Goal: Task Accomplishment & Management: Use online tool/utility

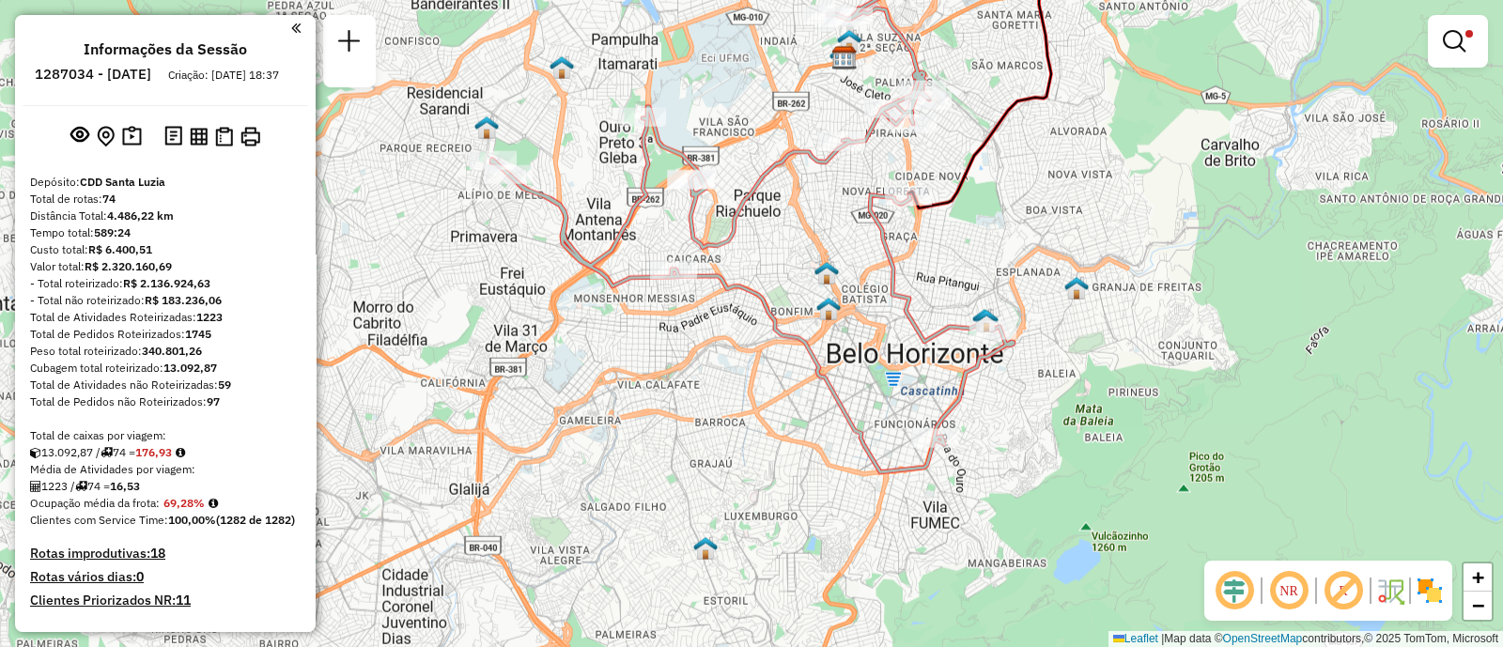
scroll to position [112, 0]
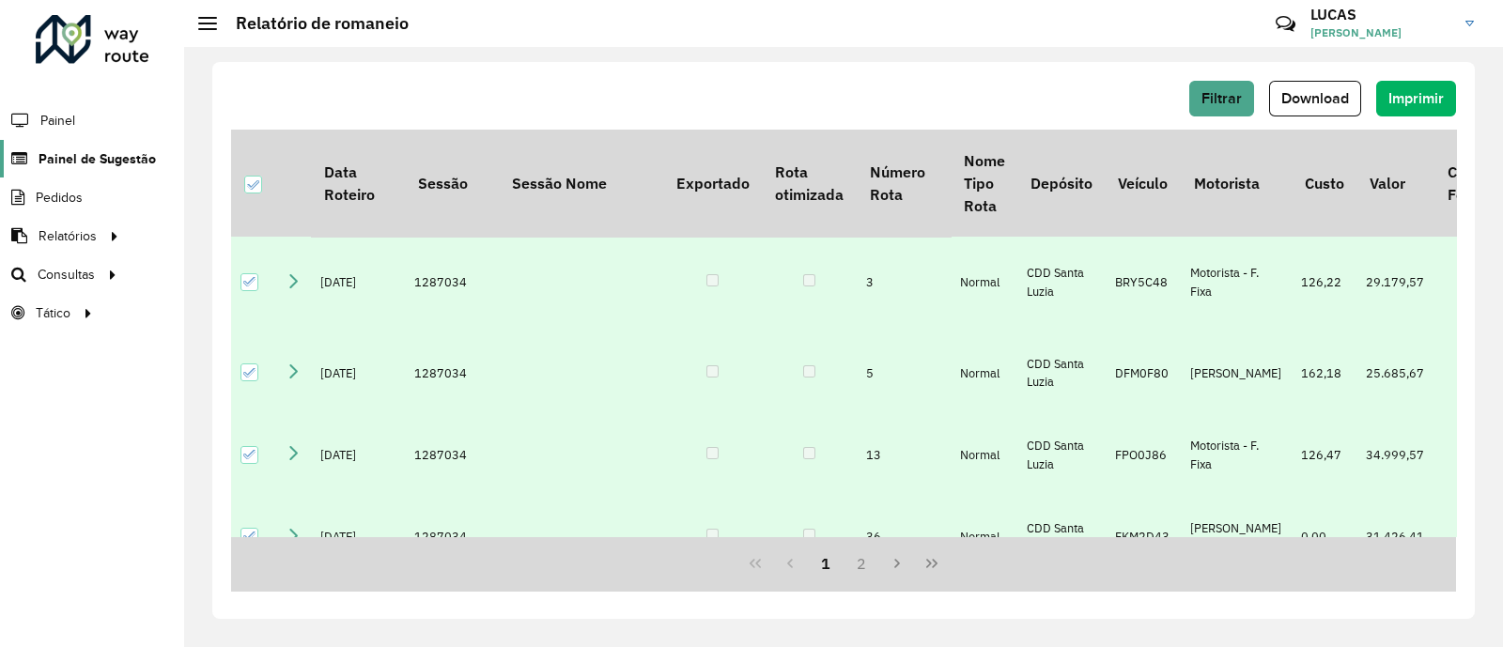
click at [1269, 81] on button "Download" at bounding box center [1315, 99] width 92 height 36
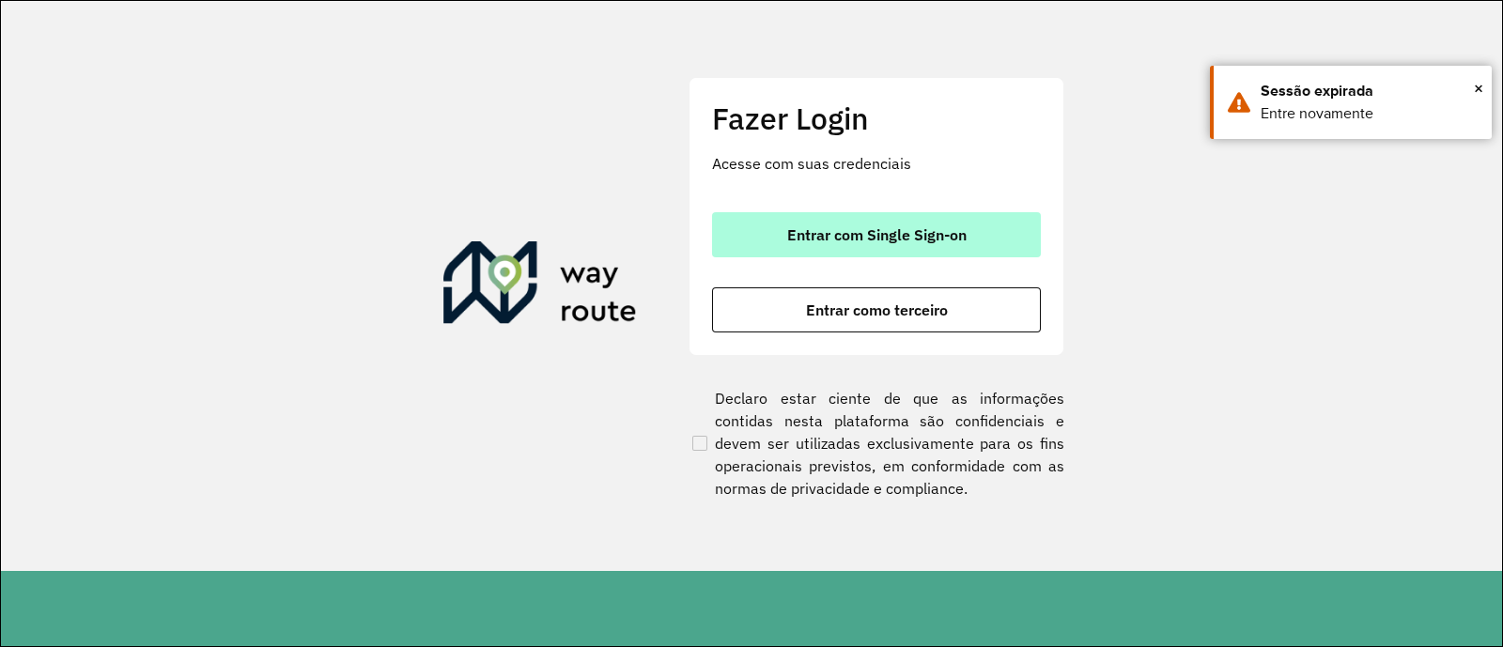
click at [810, 234] on span "Entrar com Single Sign-on" at bounding box center [876, 234] width 179 height 15
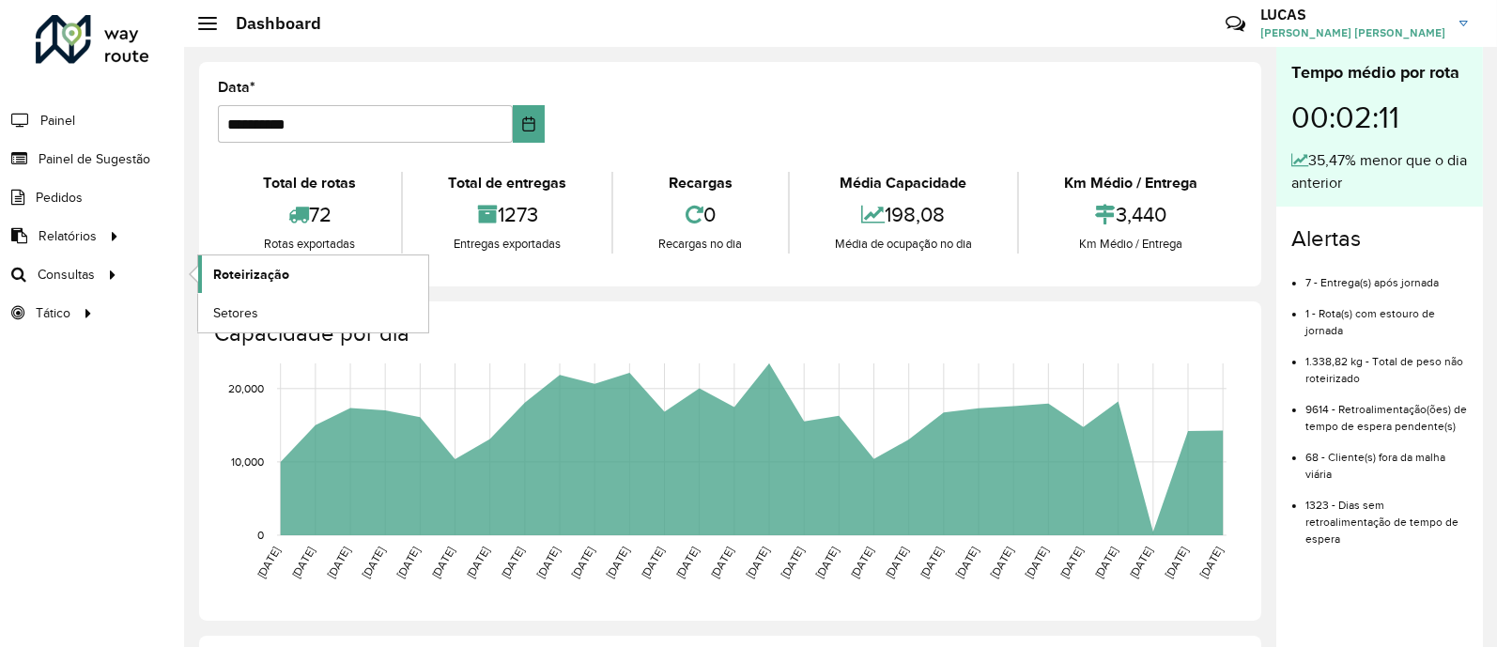
click at [276, 265] on span "Roteirização" at bounding box center [251, 275] width 76 height 20
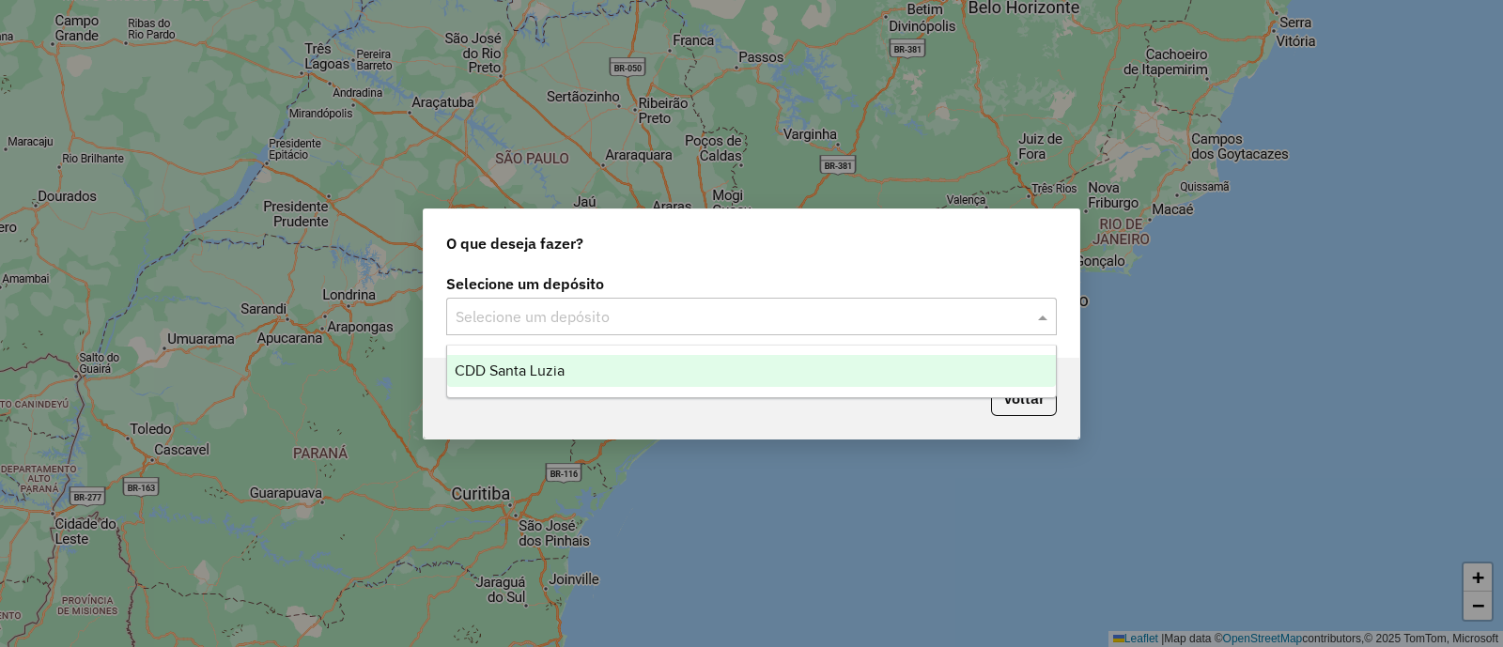
click at [542, 303] on div "Selecione um depósito" at bounding box center [751, 317] width 611 height 38
click at [550, 357] on div "CDD Santa Luzia" at bounding box center [751, 371] width 609 height 32
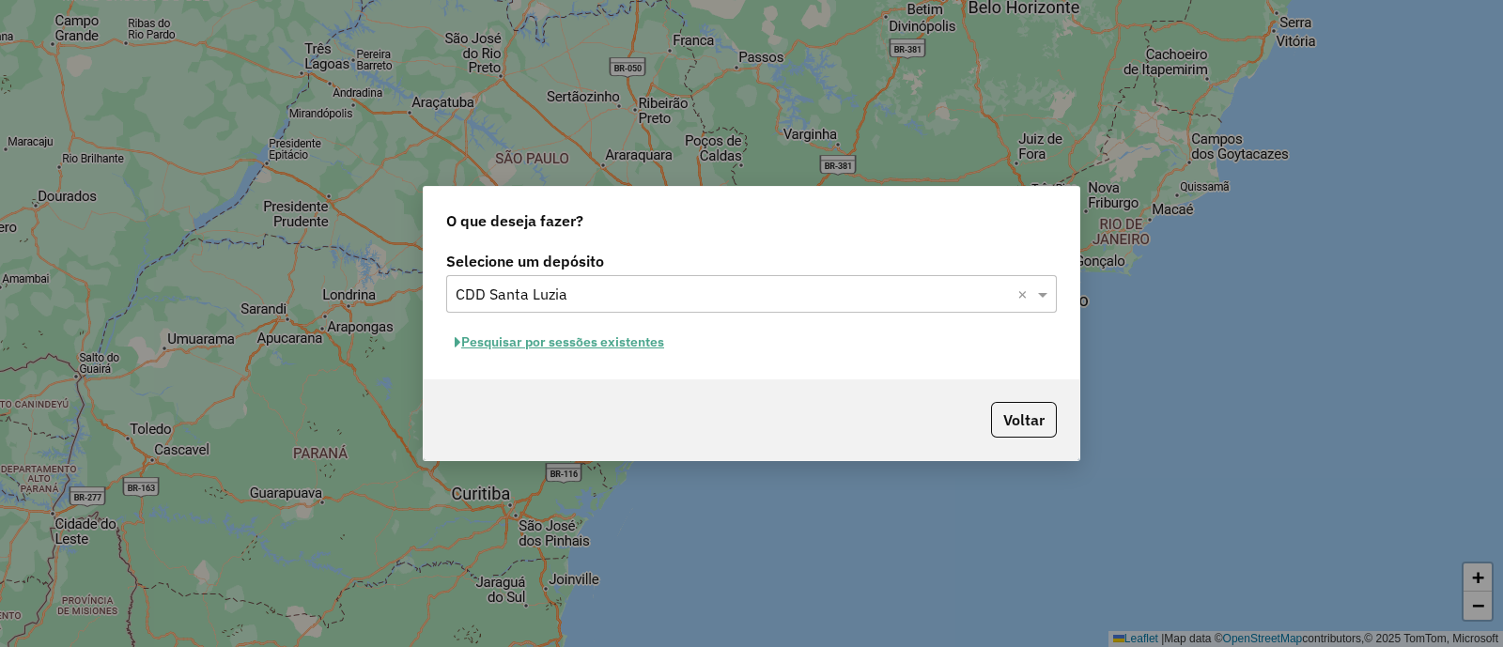
click at [635, 335] on button "Pesquisar por sessões existentes" at bounding box center [559, 342] width 226 height 29
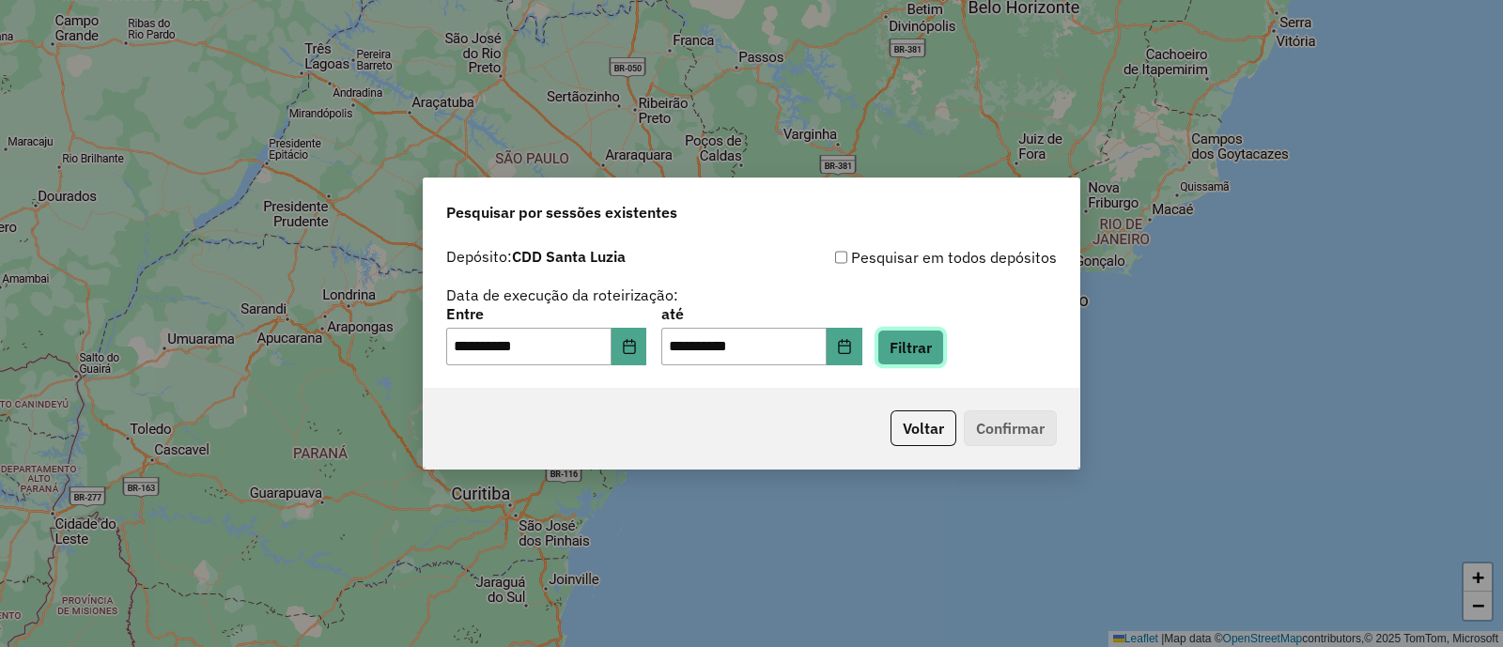
click at [944, 345] on button "Filtrar" at bounding box center [910, 348] width 67 height 36
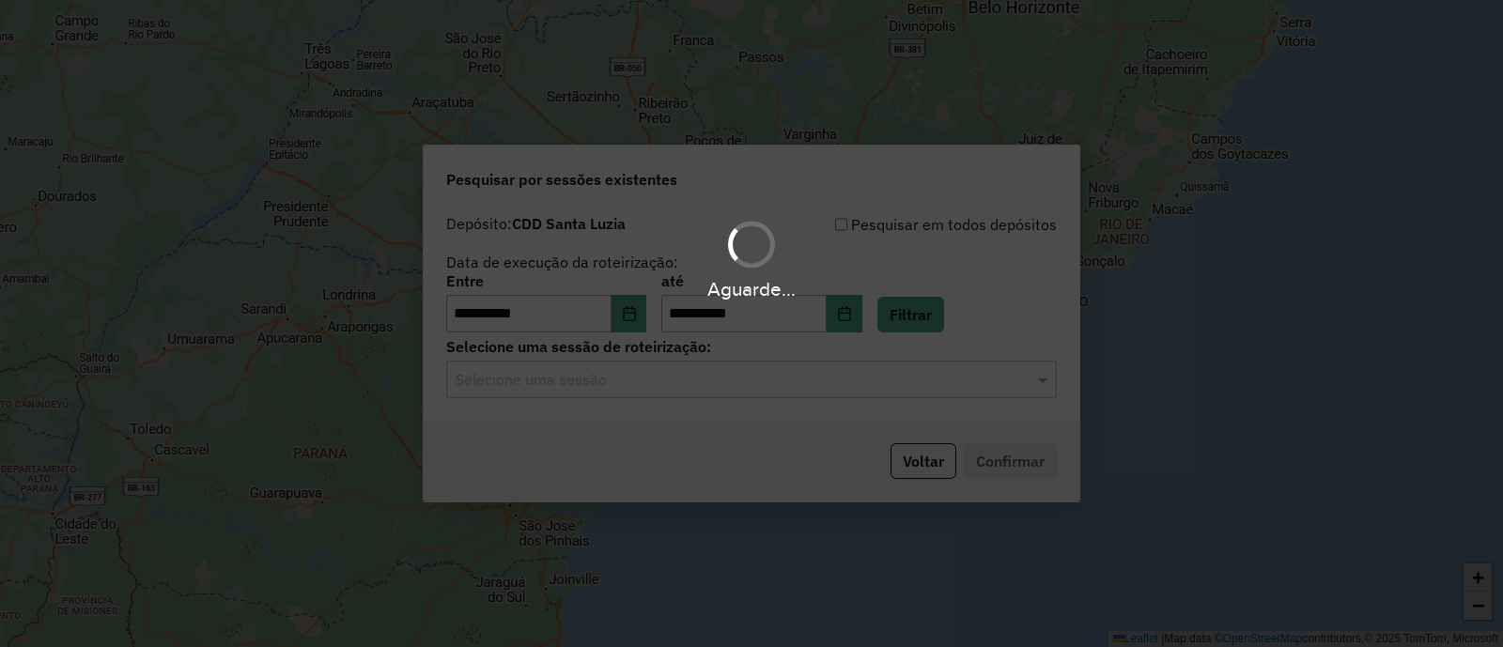
click at [693, 394] on div "Selecione uma sessão" at bounding box center [751, 380] width 611 height 38
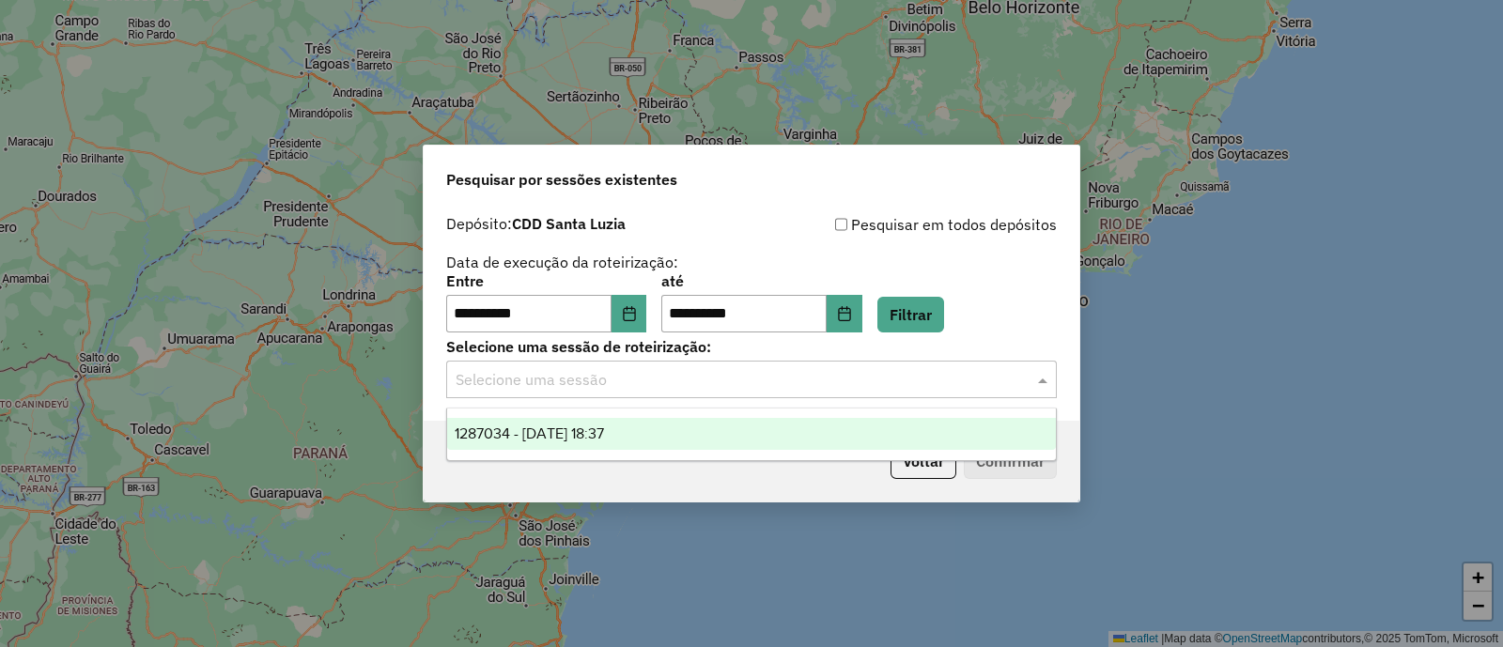
click at [667, 448] on div "1287034 - 02/10/2025 18:37" at bounding box center [751, 434] width 609 height 32
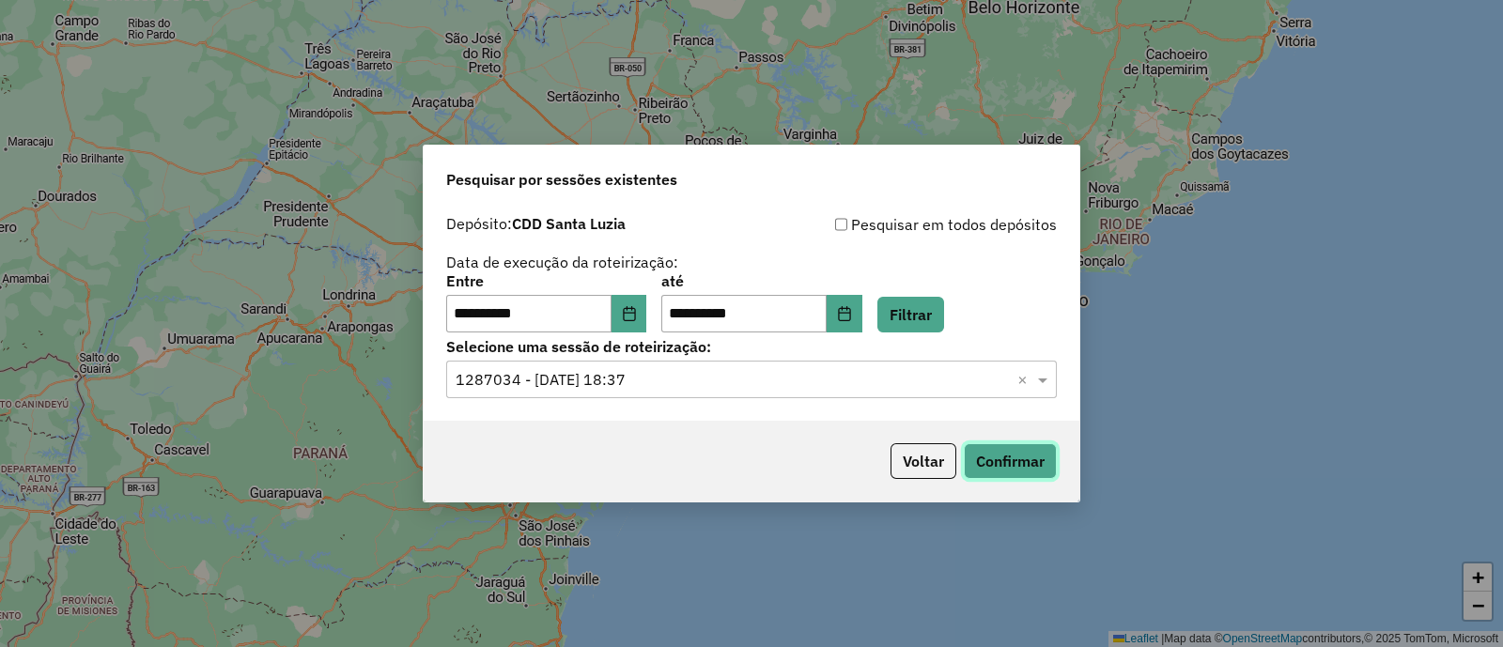
click at [986, 472] on button "Confirmar" at bounding box center [1010, 461] width 93 height 36
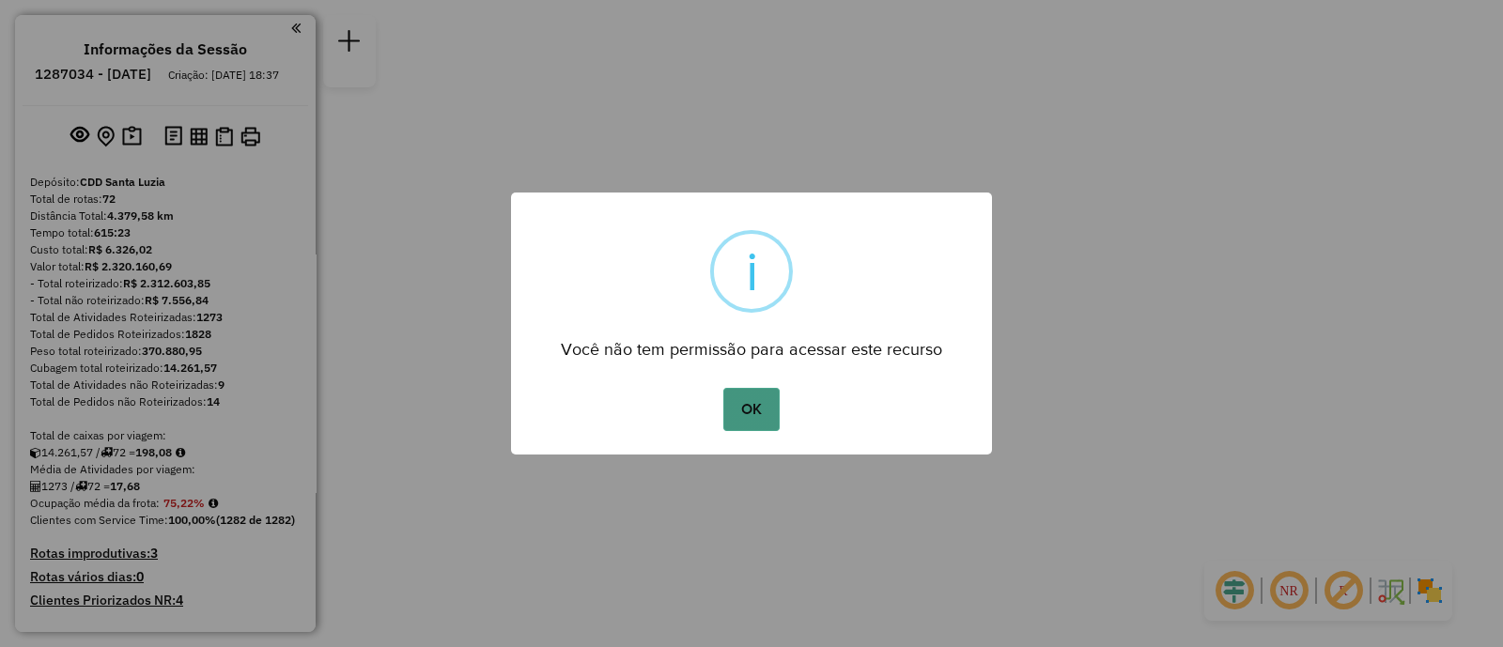
click at [753, 411] on button "OK" at bounding box center [750, 409] width 55 height 43
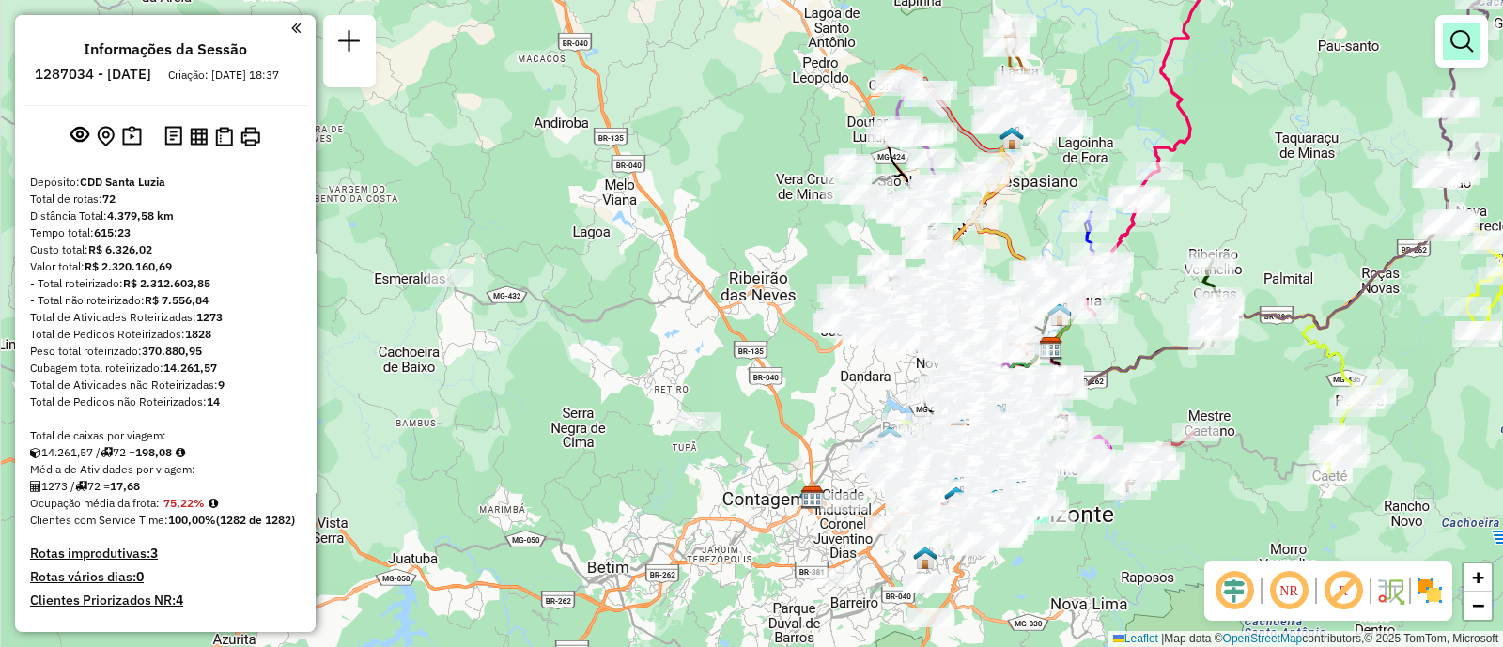
click at [1474, 46] on link at bounding box center [1462, 42] width 38 height 38
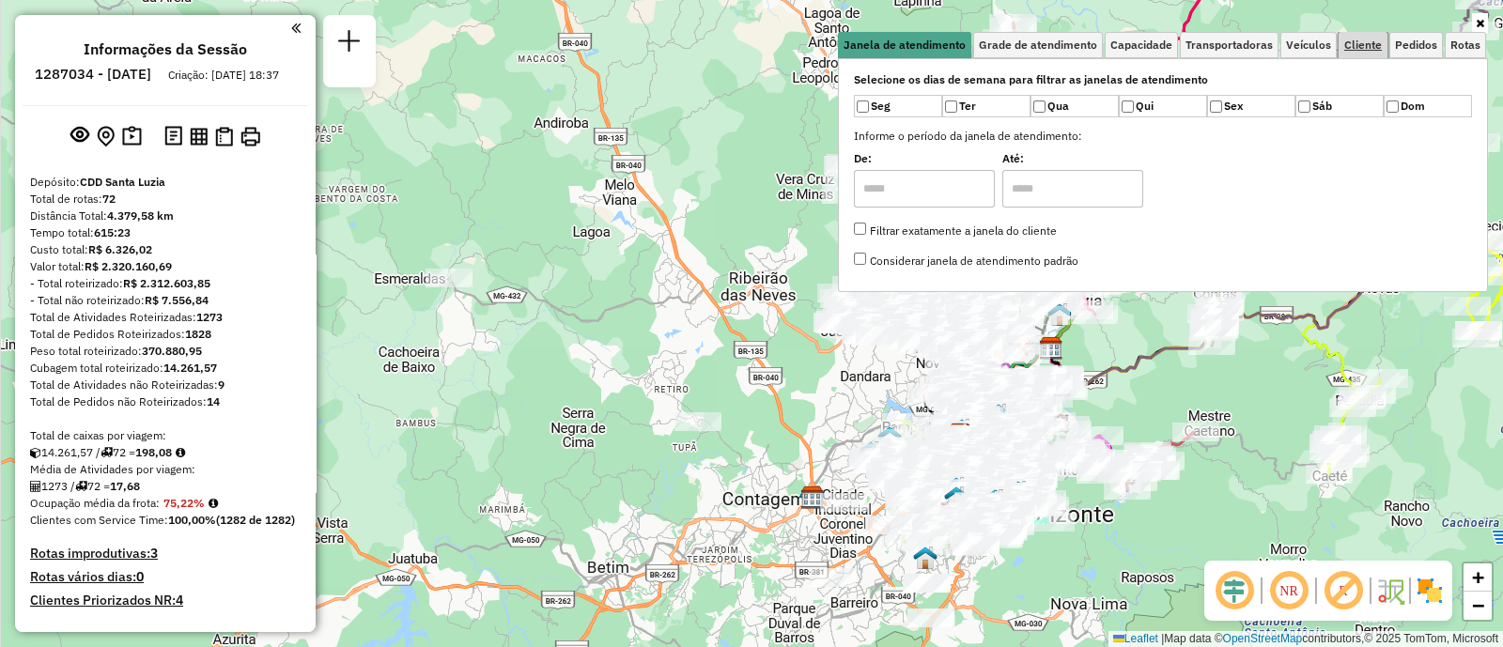
click at [1358, 41] on span "Cliente" at bounding box center [1363, 44] width 38 height 11
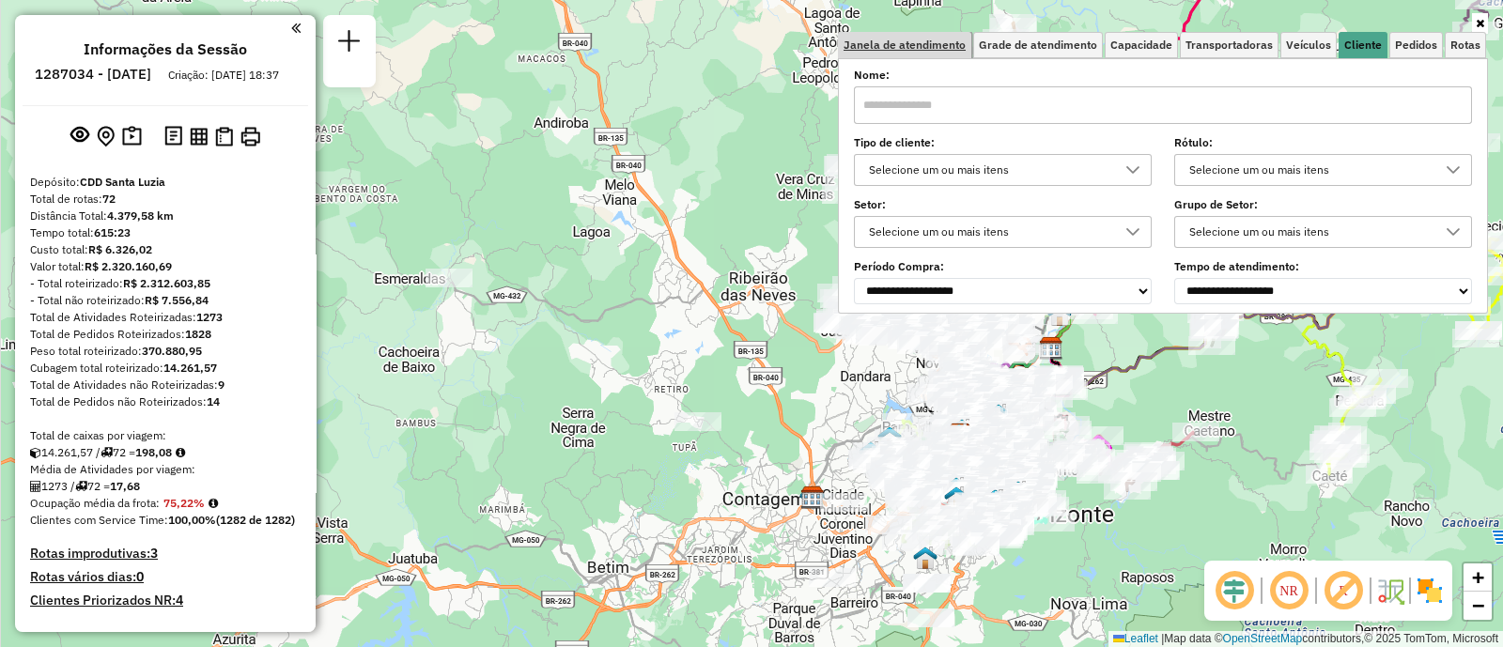
click at [948, 51] on span "Janela de atendimento" at bounding box center [905, 44] width 122 height 11
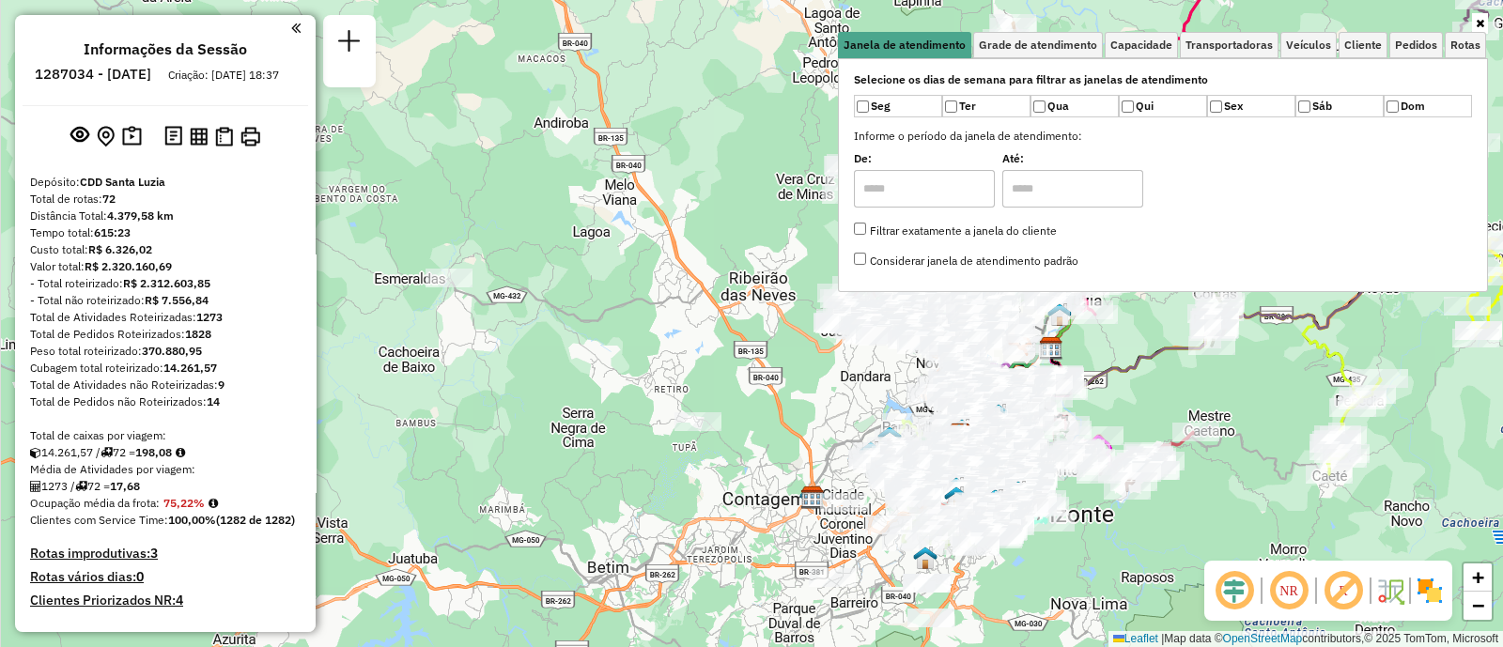
drag, startPoint x: 540, startPoint y: 373, endPoint x: 517, endPoint y: 357, distance: 28.4
click at [540, 372] on div "Janela de atendimento Grade de atendimento Capacidade Transportadoras Veículos …" at bounding box center [751, 323] width 1503 height 647
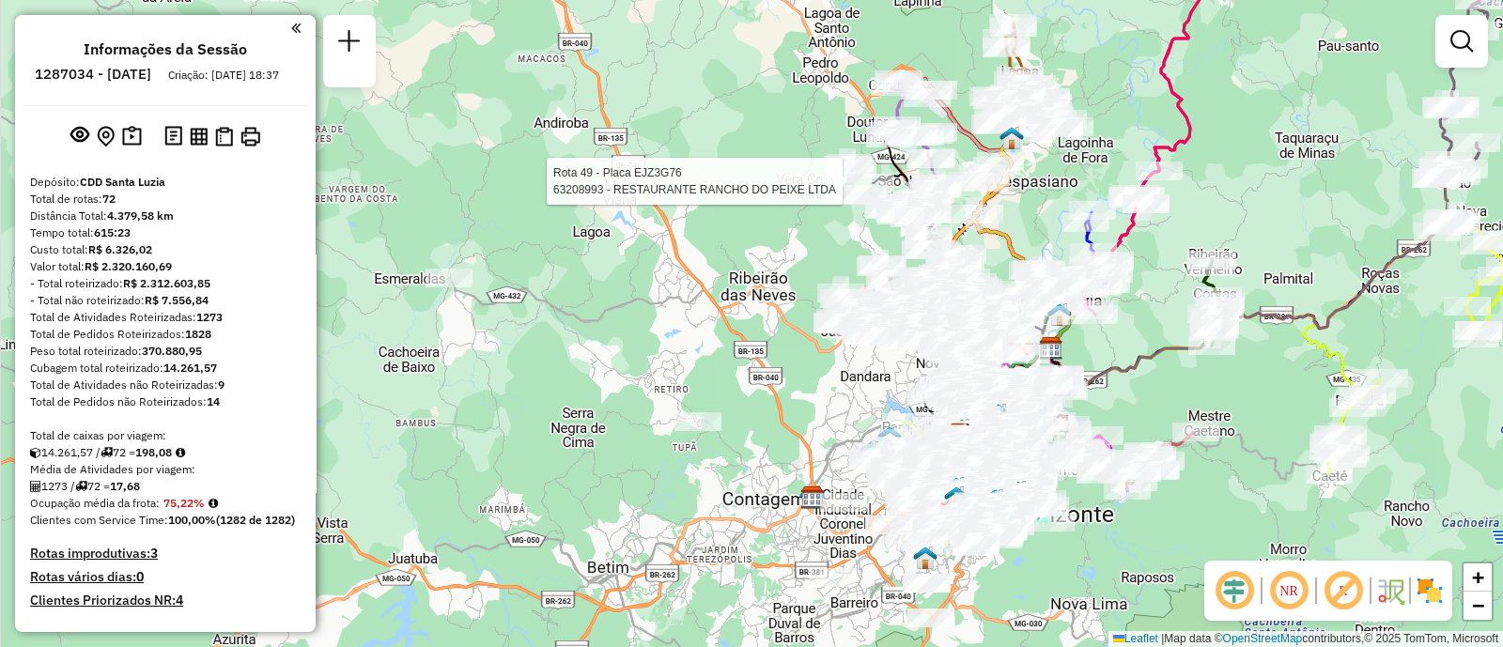
select select "**********"
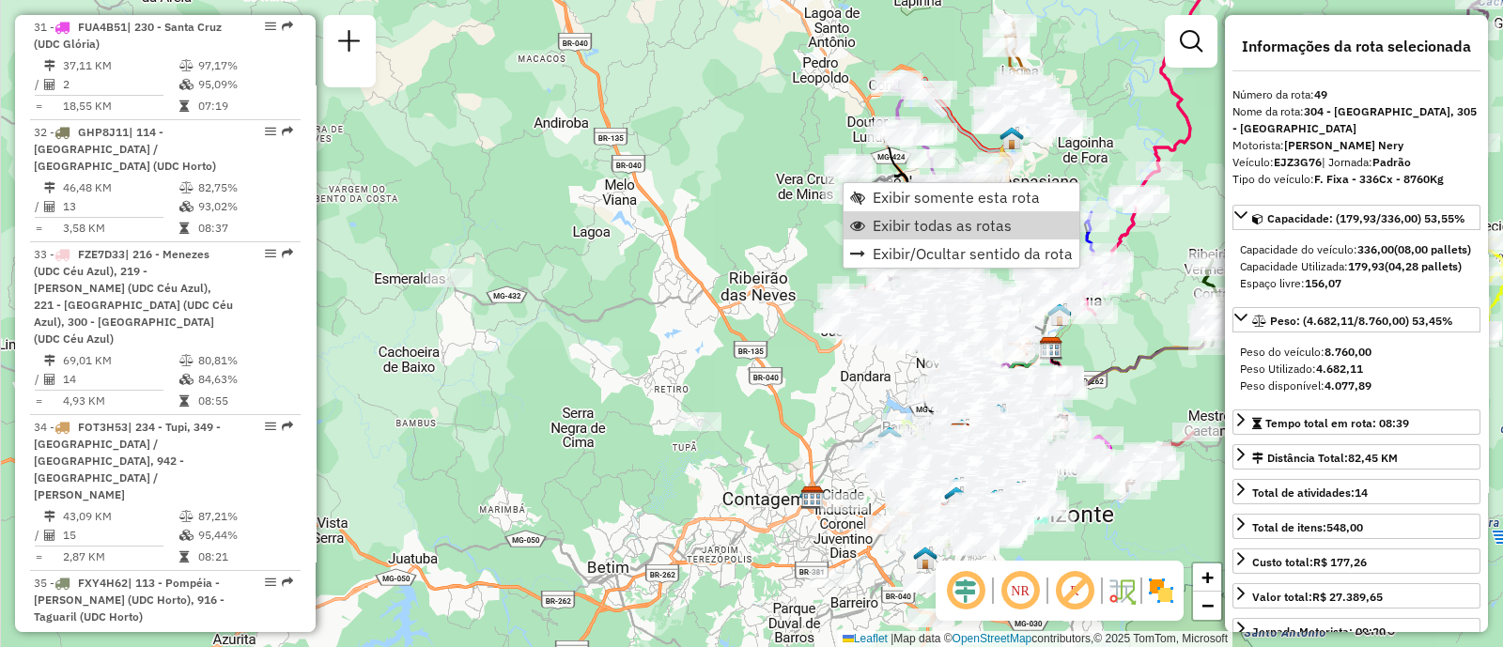
scroll to position [6586, 0]
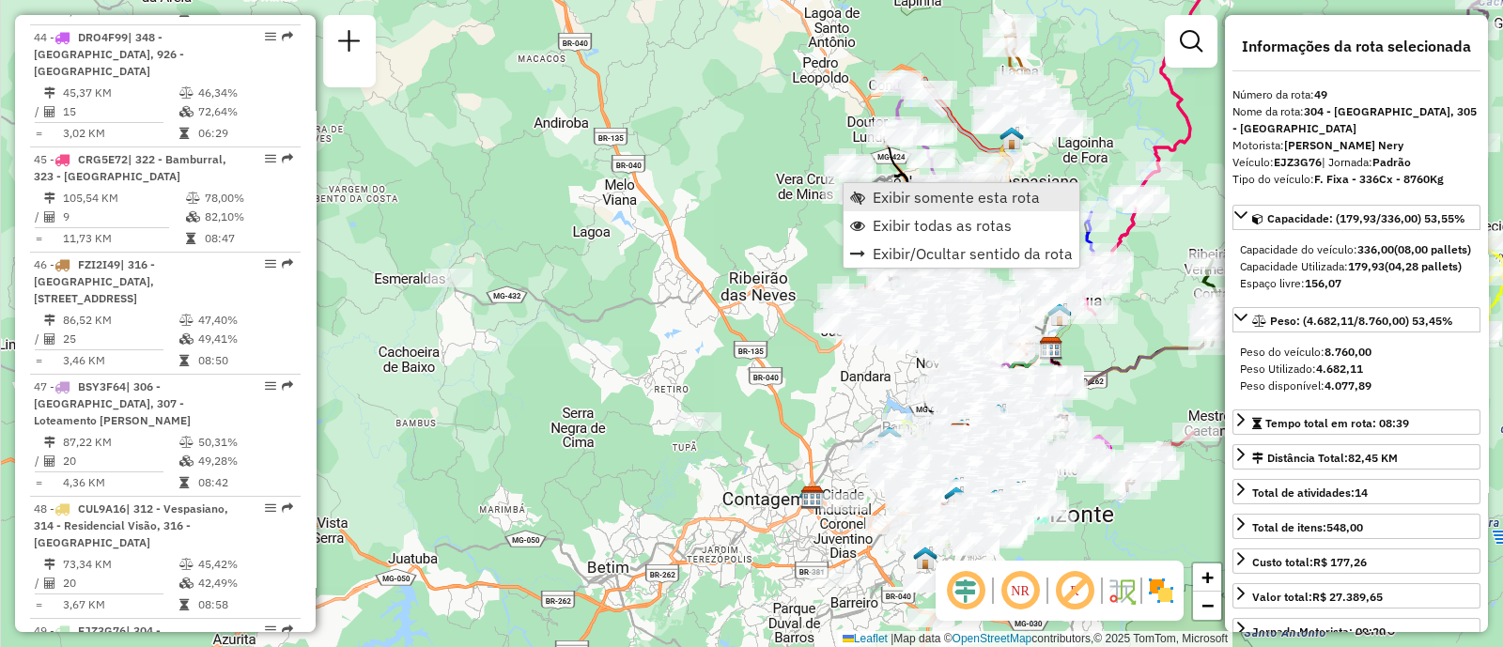
click at [976, 194] on span "Exibir somente esta rota" at bounding box center [956, 197] width 167 height 15
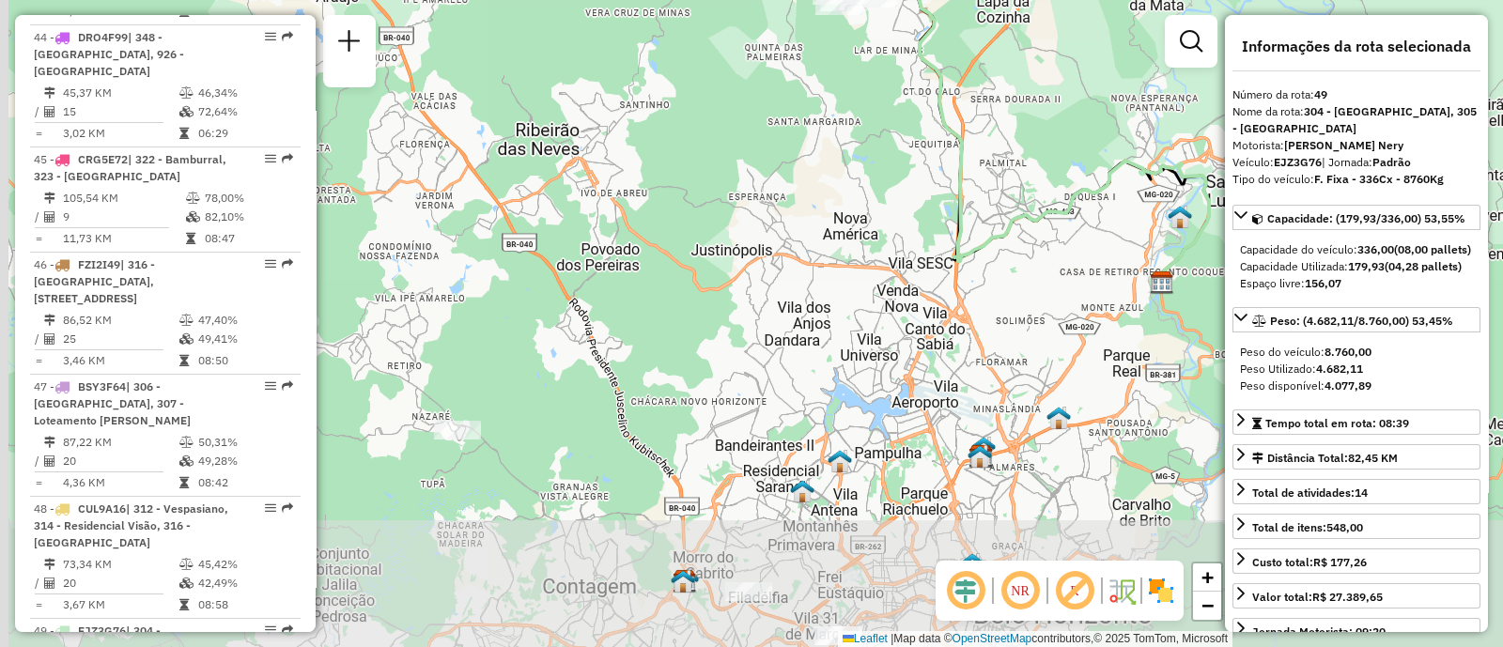
drag, startPoint x: 777, startPoint y: 349, endPoint x: 1013, endPoint y: 114, distance: 333.5
click at [1012, 114] on div "Janela de atendimento Grade de atendimento Capacidade Transportadoras Veículos …" at bounding box center [751, 323] width 1503 height 647
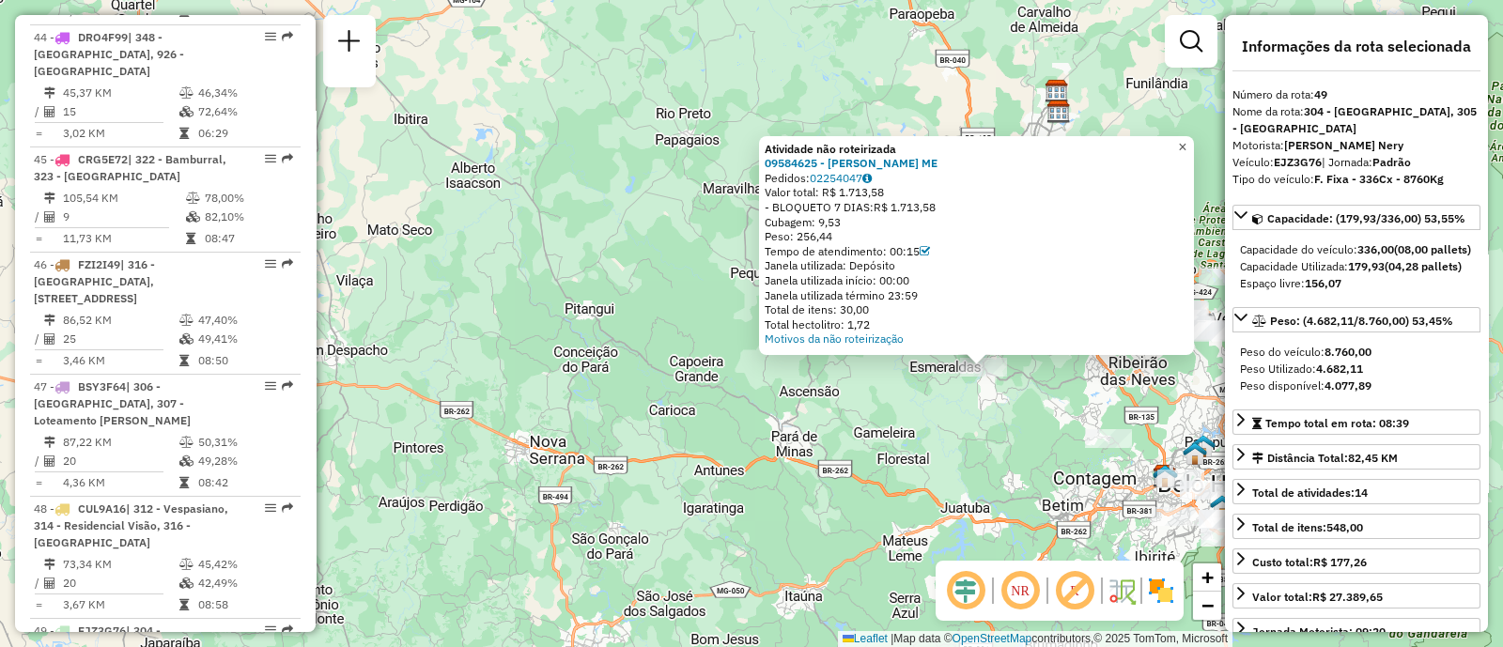
click at [1188, 141] on link "×" at bounding box center [1182, 147] width 23 height 23
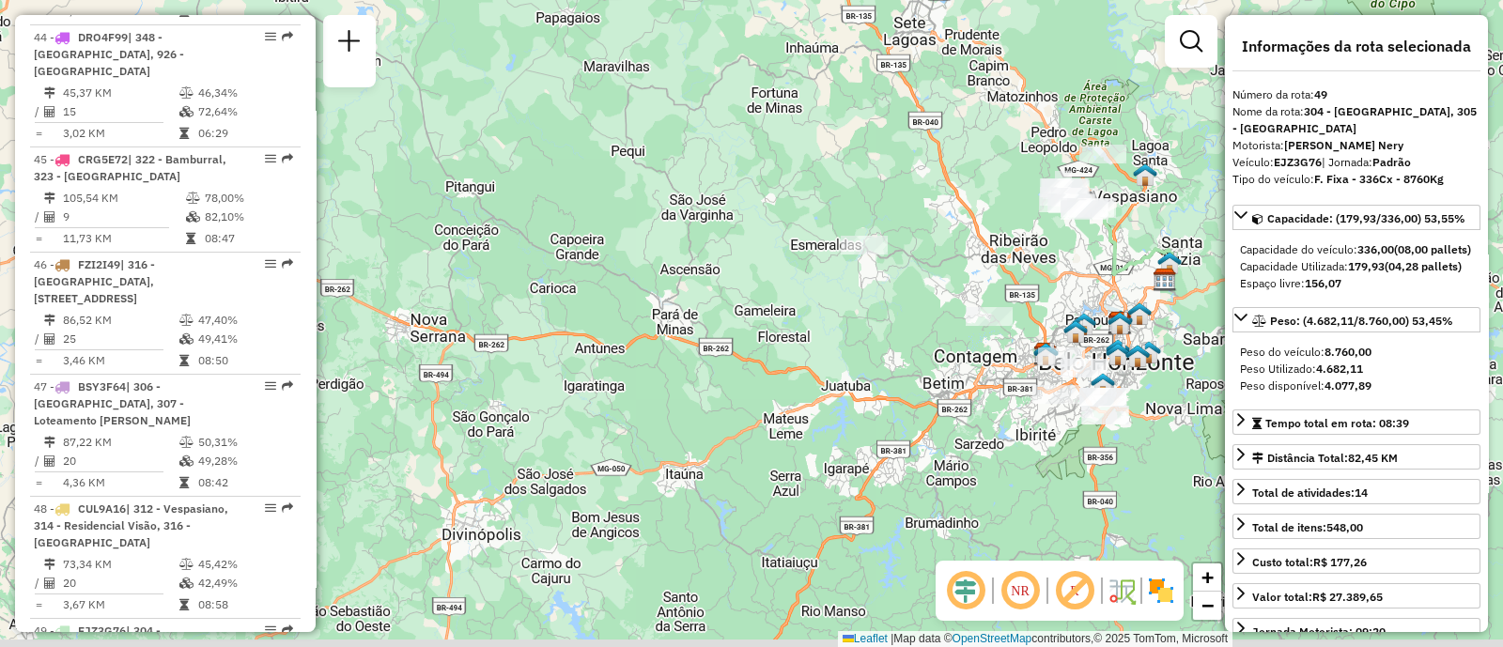
drag, startPoint x: 1096, startPoint y: 340, endPoint x: 969, endPoint y: 208, distance: 184.0
click at [971, 210] on div "Janela de atendimento Grade de atendimento Capacidade Transportadoras Veículos …" at bounding box center [751, 323] width 1503 height 647
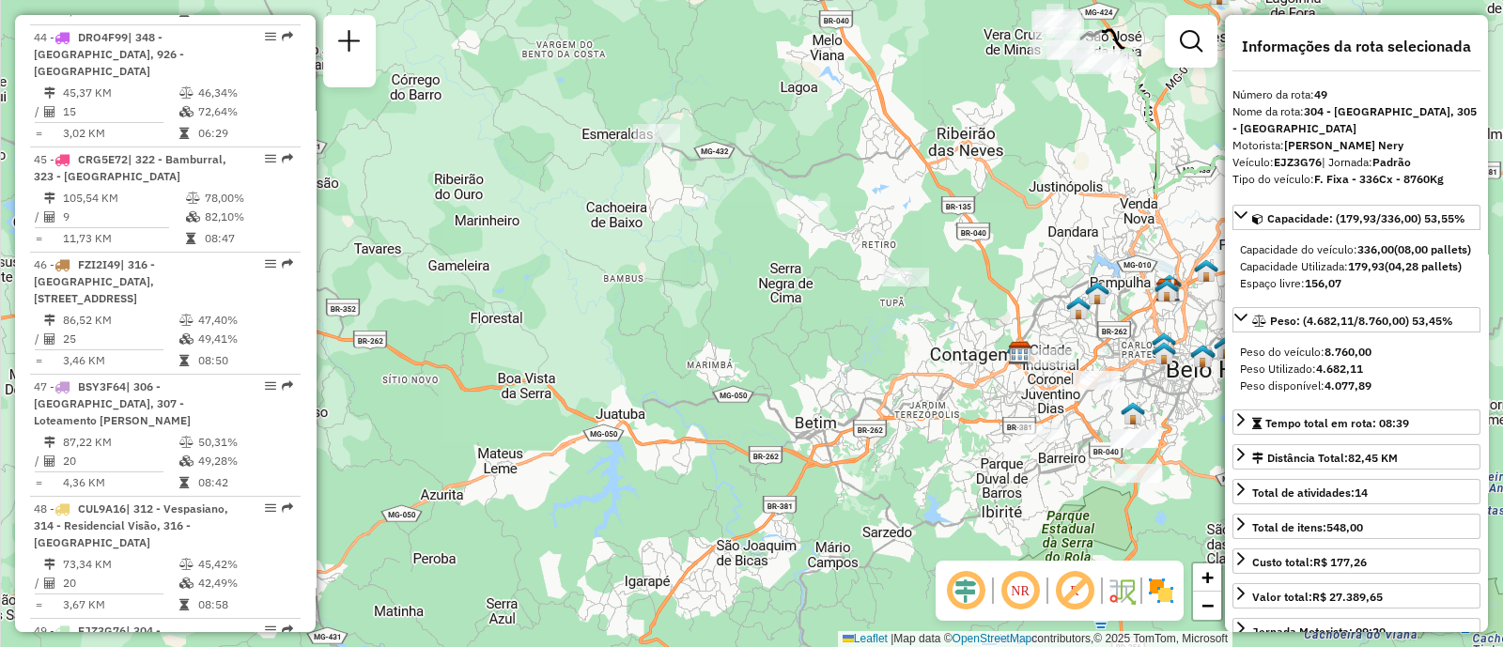
drag, startPoint x: 1022, startPoint y: 242, endPoint x: 967, endPoint y: 194, distance: 73.9
click at [967, 194] on div "Janela de atendimento Grade de atendimento Capacidade Transportadoras Veículos …" at bounding box center [751, 323] width 1503 height 647
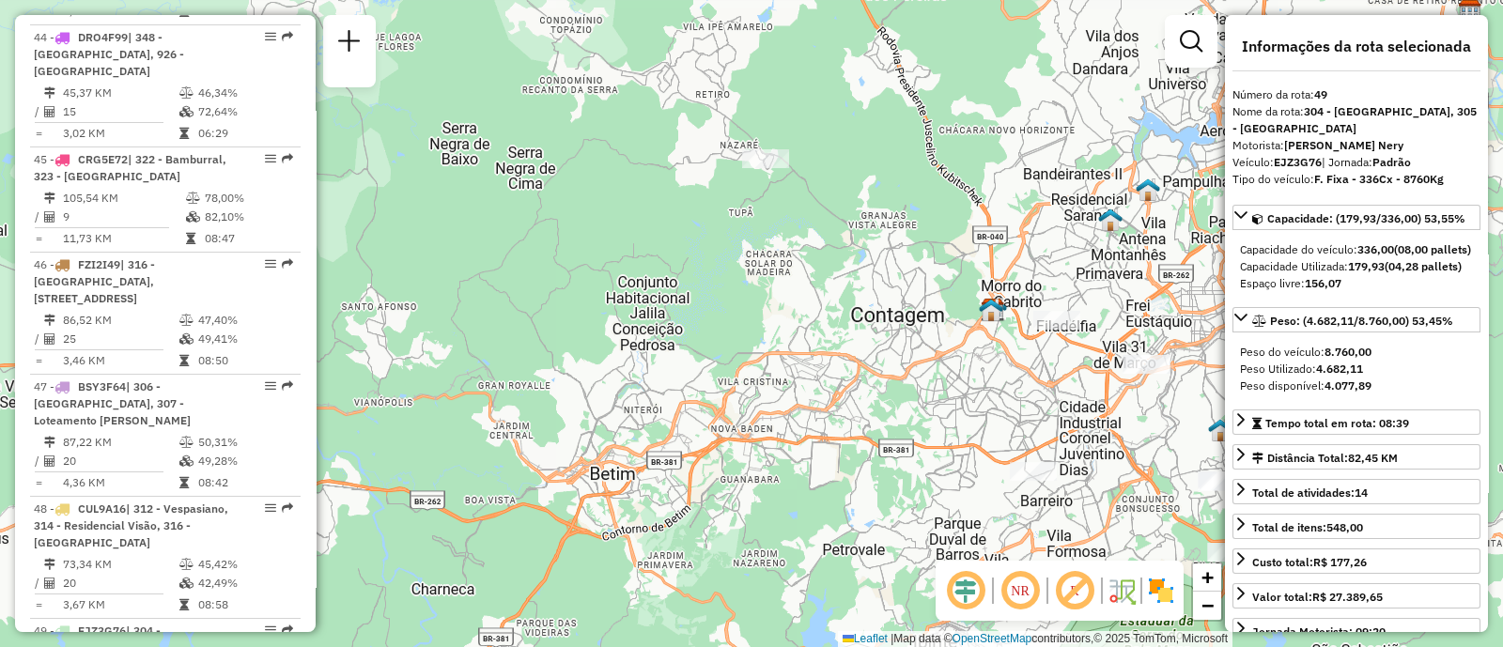
drag, startPoint x: 1002, startPoint y: 265, endPoint x: 975, endPoint y: 152, distance: 116.0
click at [975, 152] on div "Janela de atendimento Grade de atendimento Capacidade Transportadoras Veículos …" at bounding box center [751, 323] width 1503 height 647
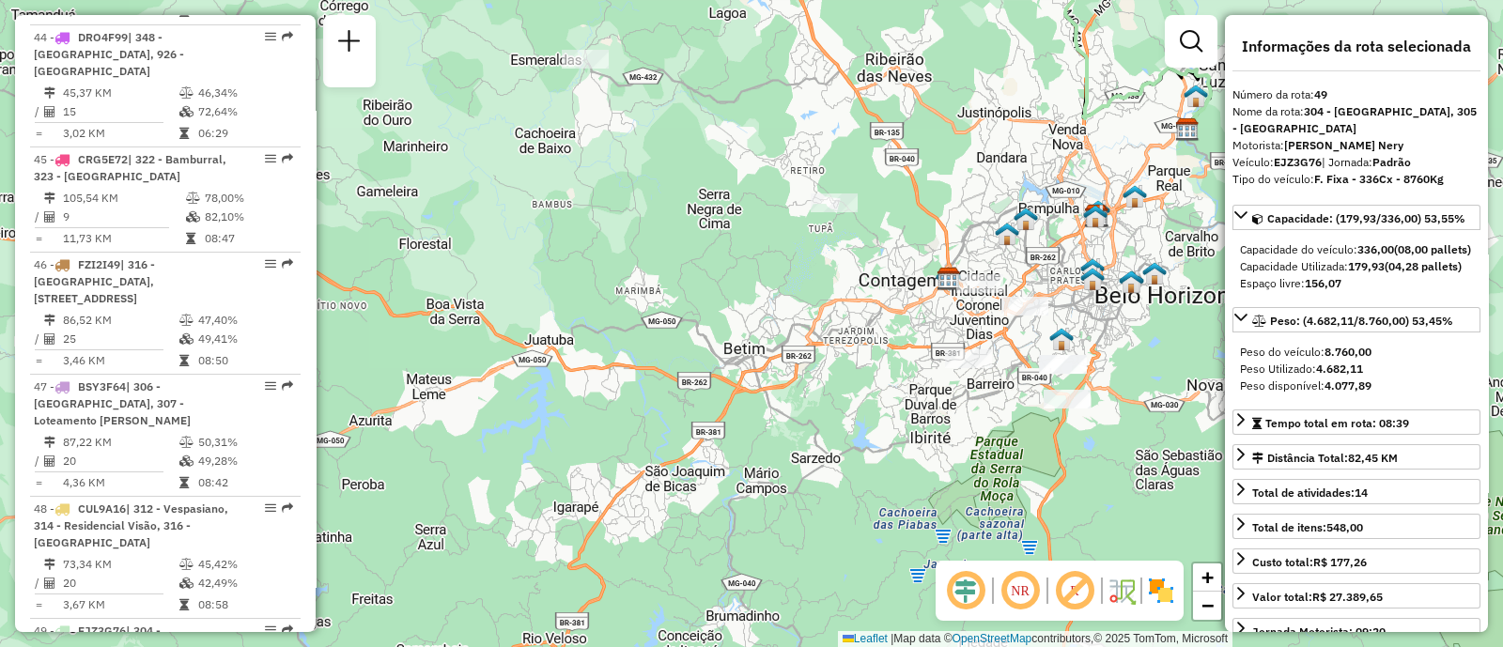
drag, startPoint x: 973, startPoint y: 166, endPoint x: 941, endPoint y: 221, distance: 63.2
click at [941, 221] on div "Janela de atendimento Grade de atendimento Capacidade Transportadoras Veículos …" at bounding box center [751, 323] width 1503 height 647
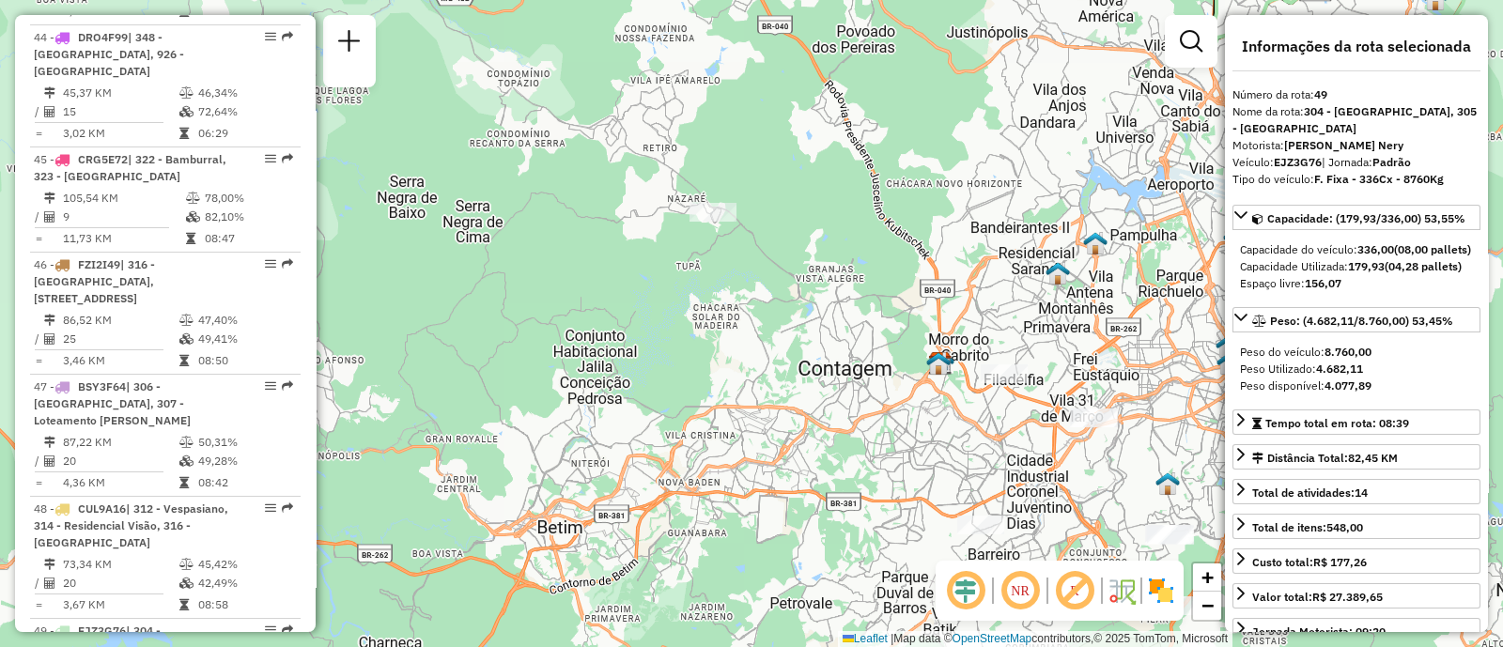
drag, startPoint x: 977, startPoint y: 242, endPoint x: 986, endPoint y: 284, distance: 42.4
click at [986, 284] on div "Janela de atendimento Grade de atendimento Capacidade Transportadoras Veículos …" at bounding box center [751, 323] width 1503 height 647
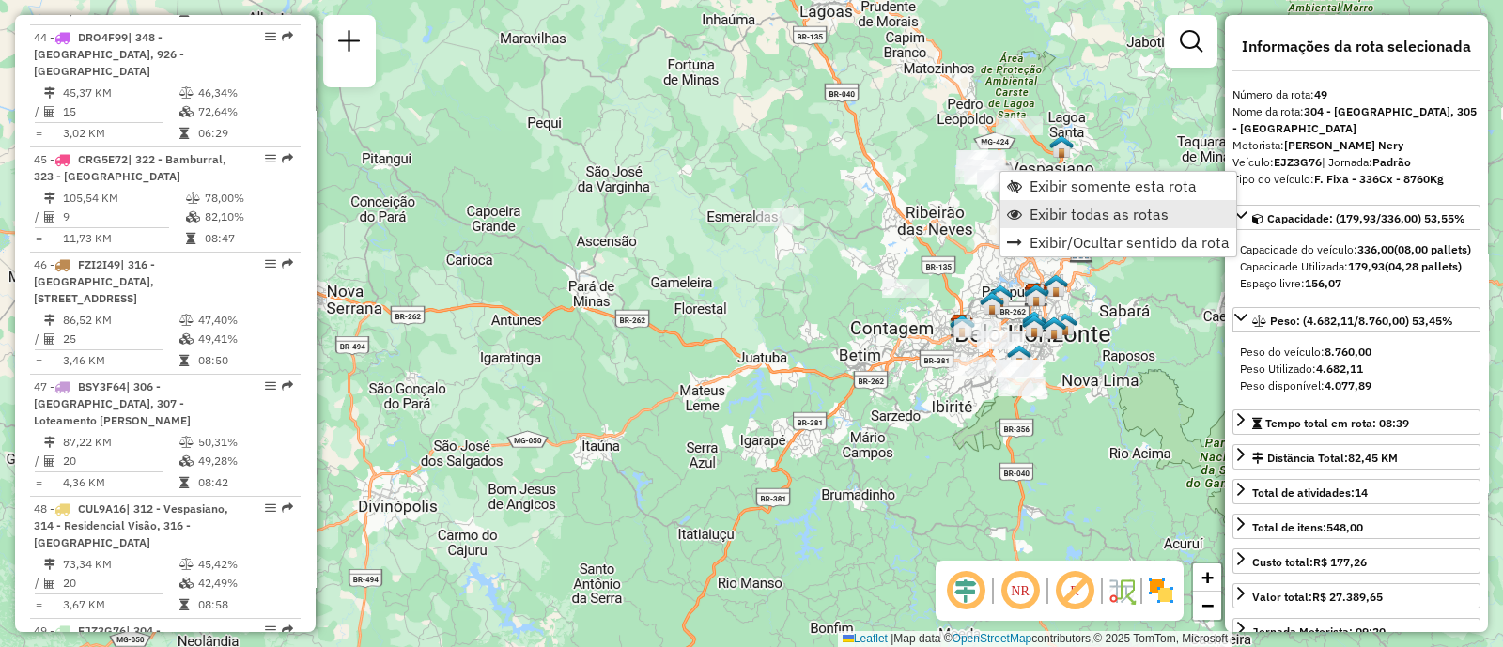
click at [1062, 215] on span "Exibir todas as rotas" at bounding box center [1099, 214] width 139 height 15
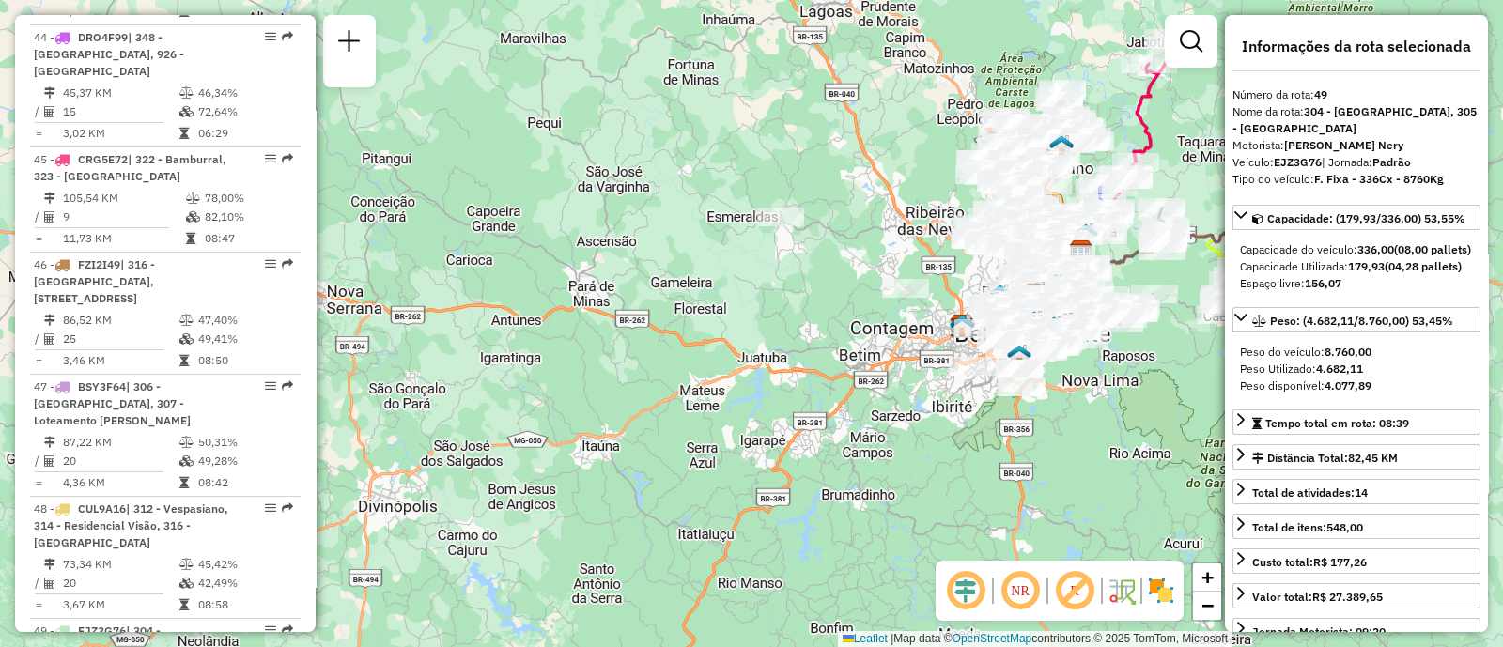
click at [912, 200] on div "Janela de atendimento Grade de atendimento Capacidade Transportadoras Veículos …" at bounding box center [751, 323] width 1503 height 647
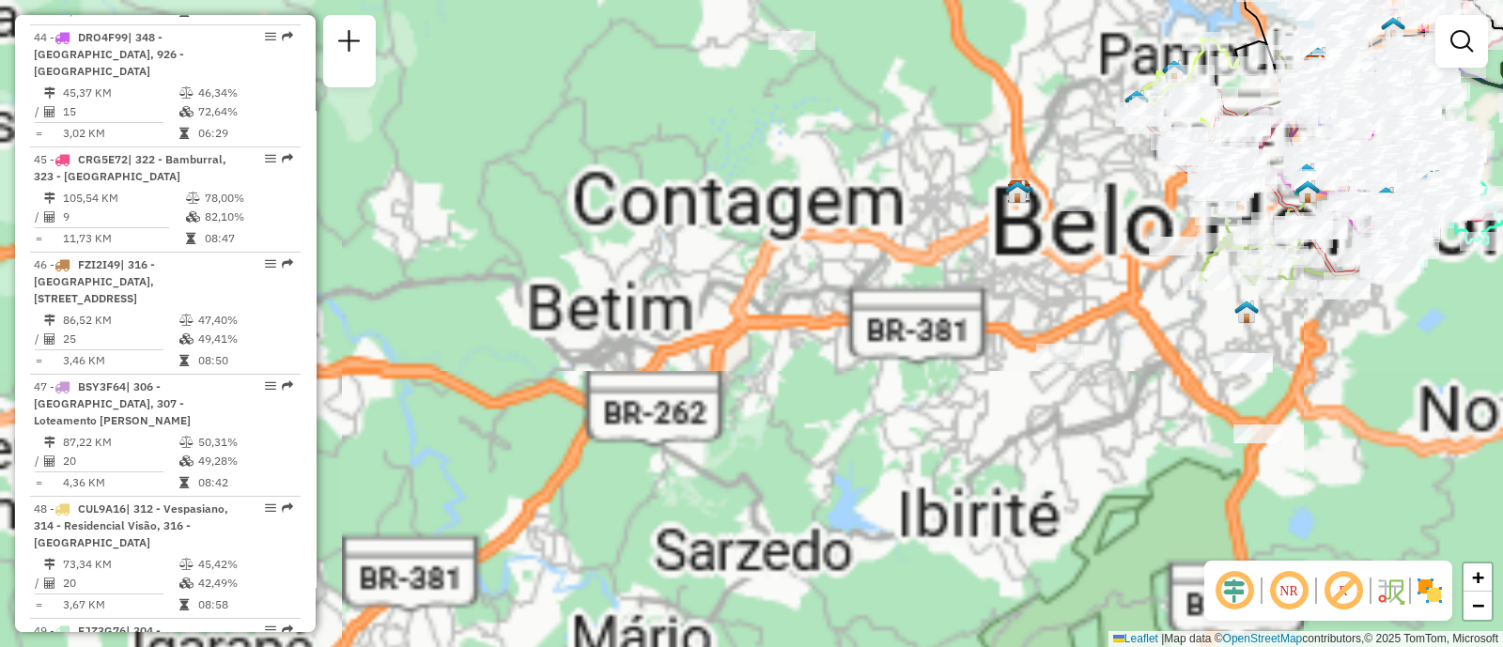
drag, startPoint x: 1047, startPoint y: 290, endPoint x: 1000, endPoint y: 343, distance: 70.5
click at [1000, 343] on div "Janela de atendimento Grade de atendimento Capacidade Transportadoras Veículos …" at bounding box center [751, 323] width 1503 height 647
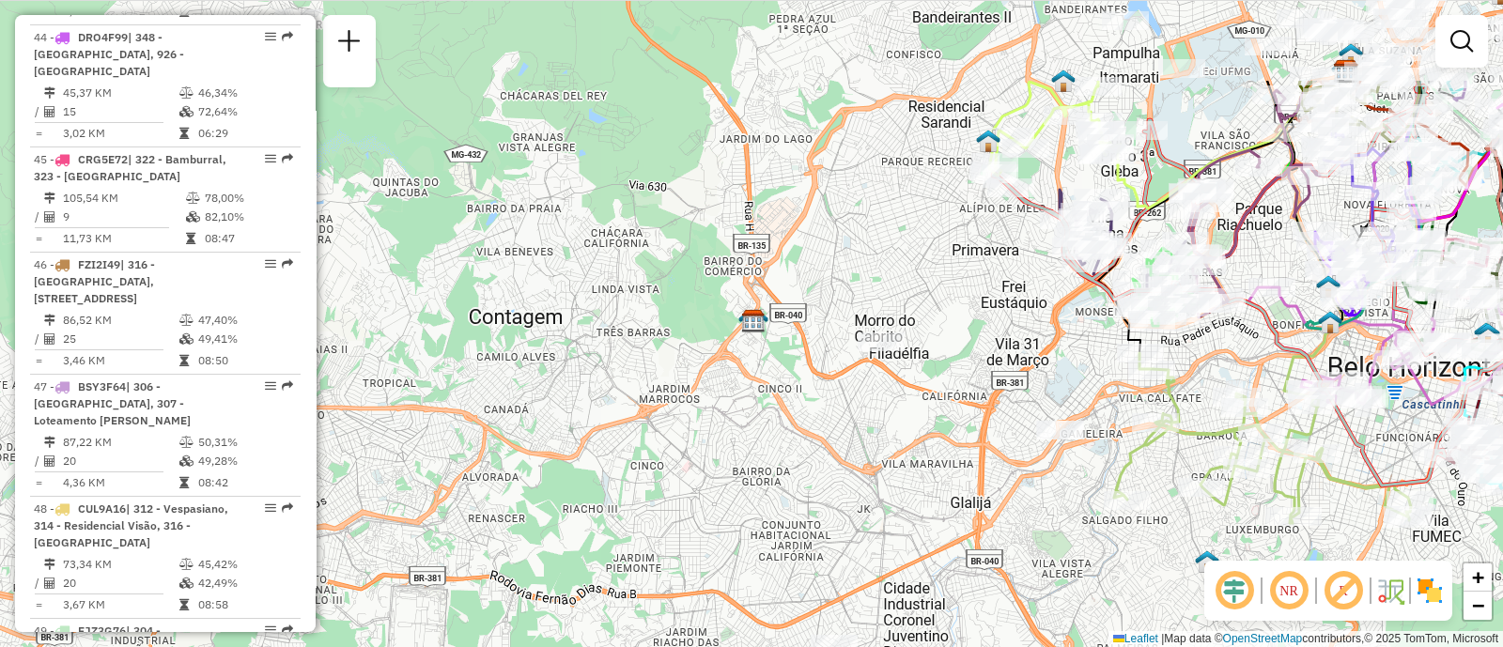
drag, startPoint x: 1118, startPoint y: 326, endPoint x: 1015, endPoint y: 472, distance: 178.5
click at [1015, 472] on div "Janela de atendimento Grade de atendimento Capacidade Transportadoras Veículos …" at bounding box center [751, 323] width 1503 height 647
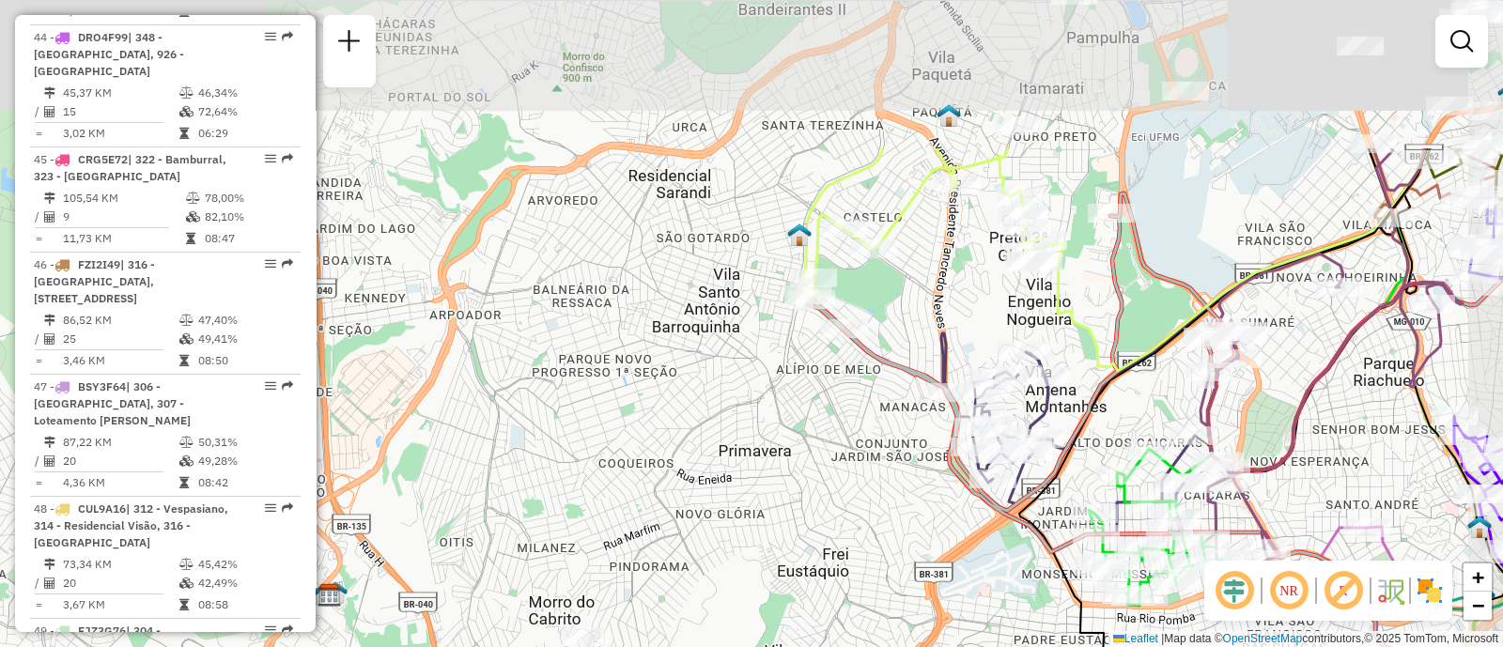
drag, startPoint x: 1047, startPoint y: 258, endPoint x: 925, endPoint y: 473, distance: 246.6
click at [925, 473] on div "Janela de atendimento Grade de atendimento Capacidade Transportadoras Veículos …" at bounding box center [751, 323] width 1503 height 647
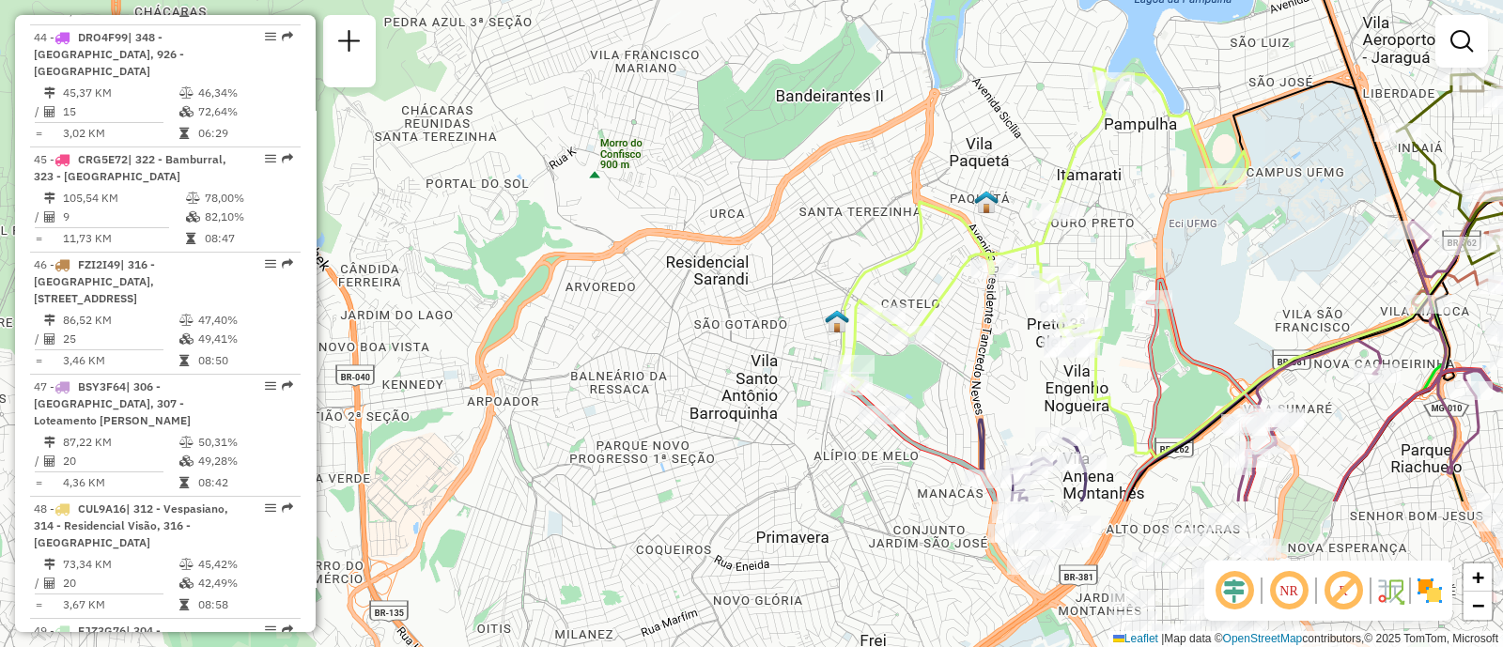
drag, startPoint x: 767, startPoint y: 364, endPoint x: 781, endPoint y: 153, distance: 210.9
click at [781, 153] on div "Janela de atendimento Grade de atendimento Capacidade Transportadoras Veículos …" at bounding box center [751, 323] width 1503 height 647
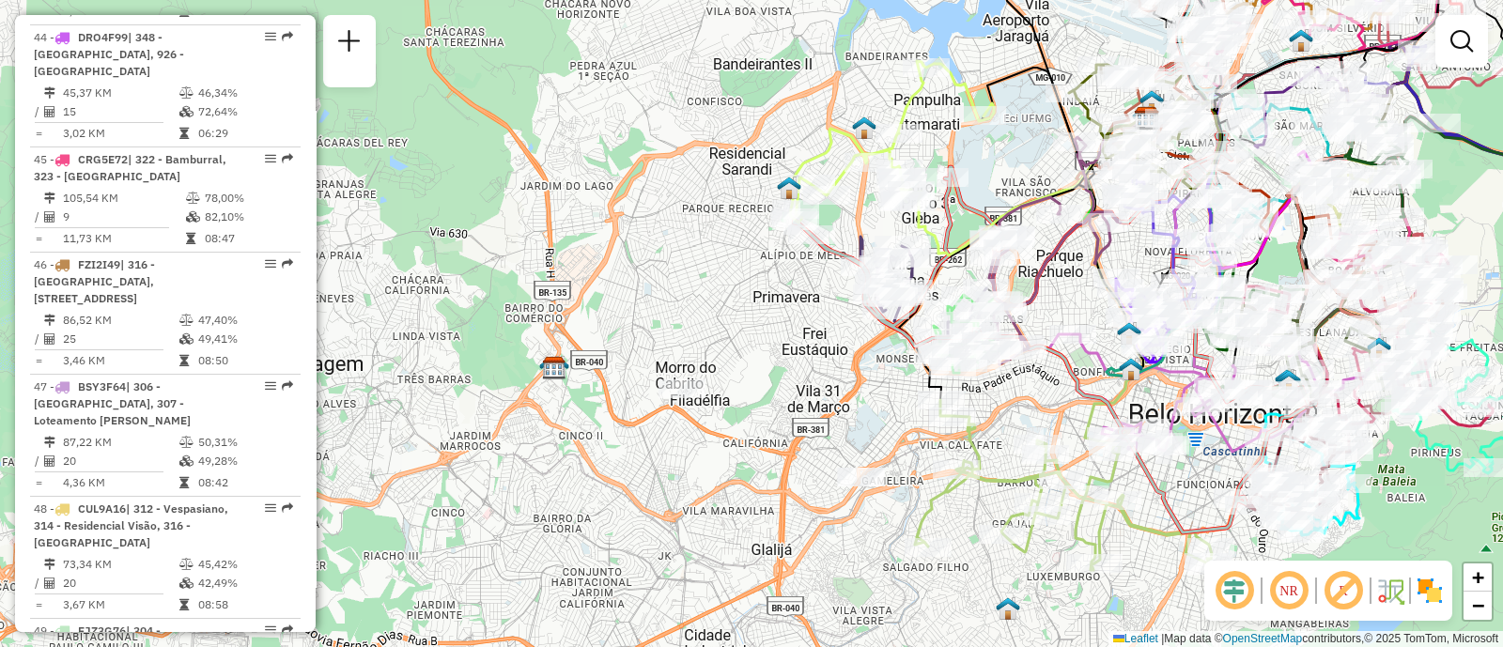
drag, startPoint x: 728, startPoint y: 456, endPoint x: 724, endPoint y: 344, distance: 111.9
click at [724, 344] on div "Janela de atendimento Grade de atendimento Capacidade Transportadoras Veículos …" at bounding box center [751, 323] width 1503 height 647
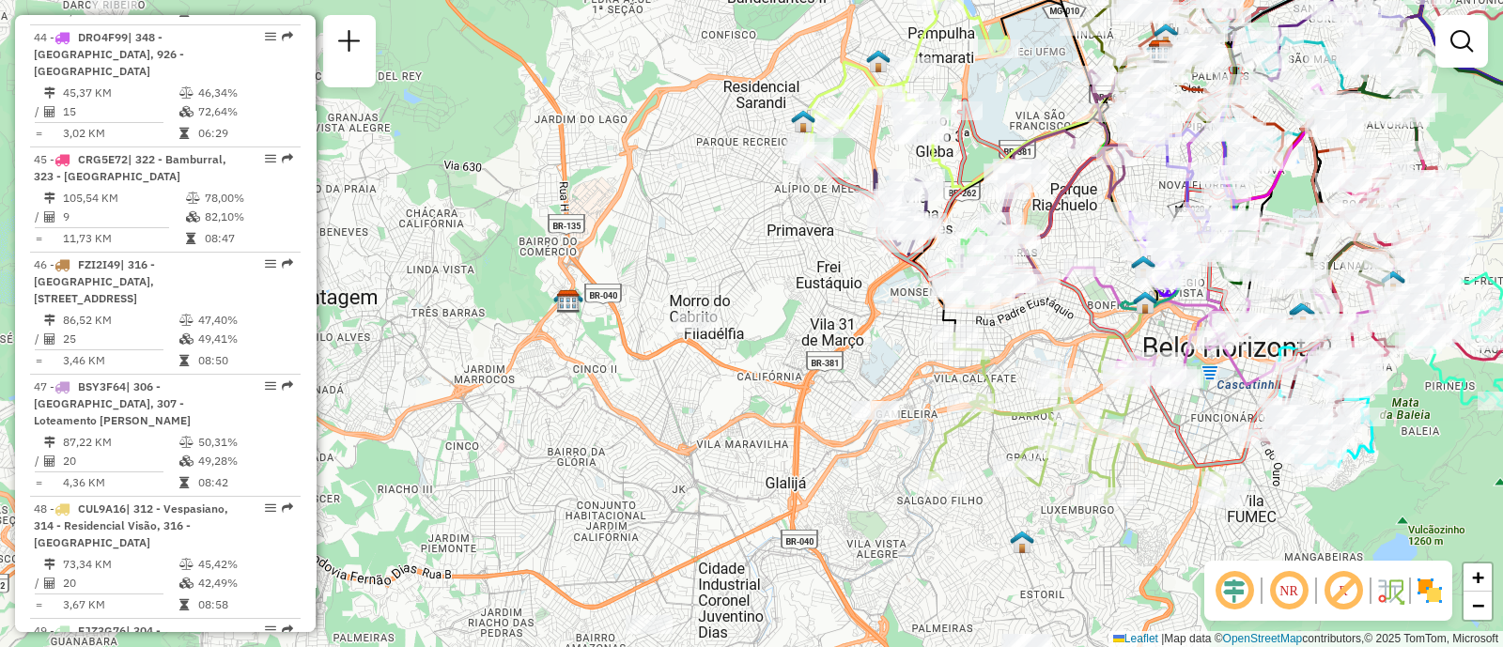
drag, startPoint x: 750, startPoint y: 331, endPoint x: 761, endPoint y: 293, distance: 39.2
click at [761, 293] on div "Janela de atendimento Grade de atendimento Capacidade Transportadoras Veículos …" at bounding box center [751, 323] width 1503 height 647
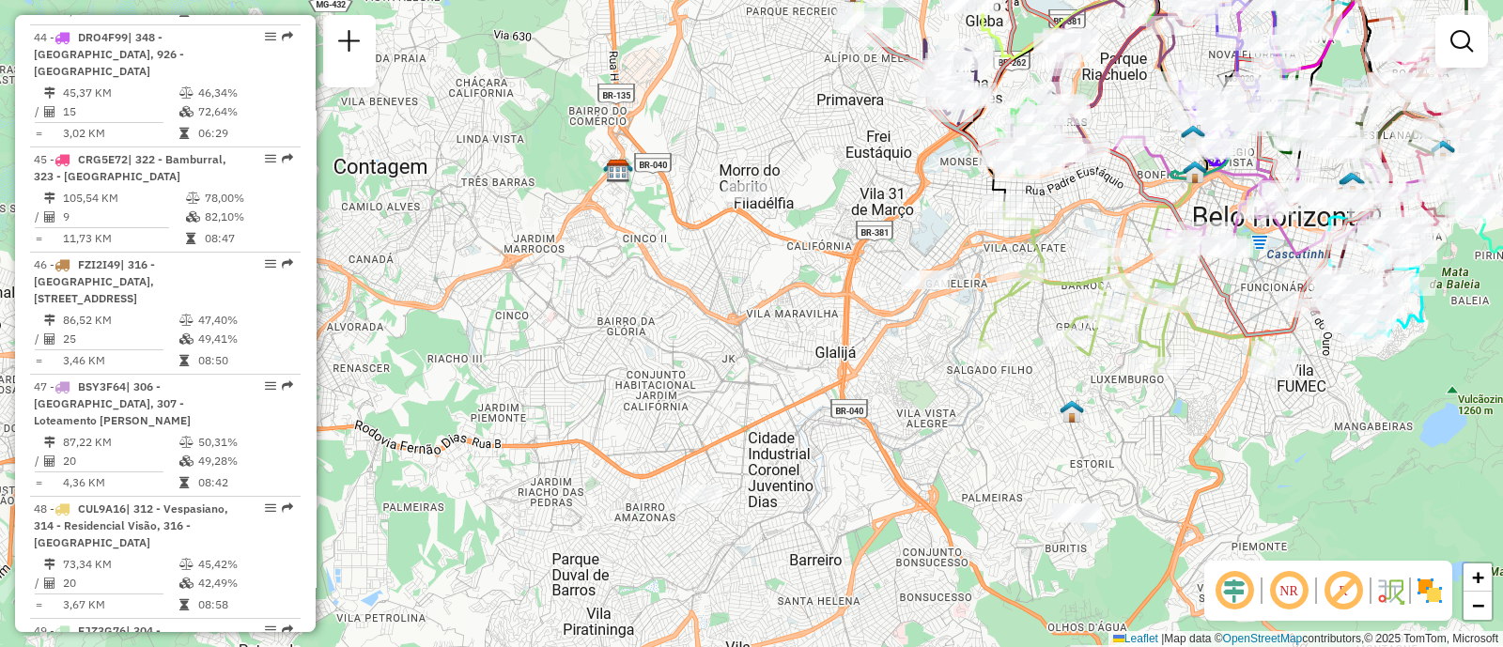
drag, startPoint x: 774, startPoint y: 326, endPoint x: 824, endPoint y: 195, distance: 139.7
click at [824, 195] on div "Janela de atendimento Grade de atendimento Capacidade Transportadoras Veículos …" at bounding box center [751, 323] width 1503 height 647
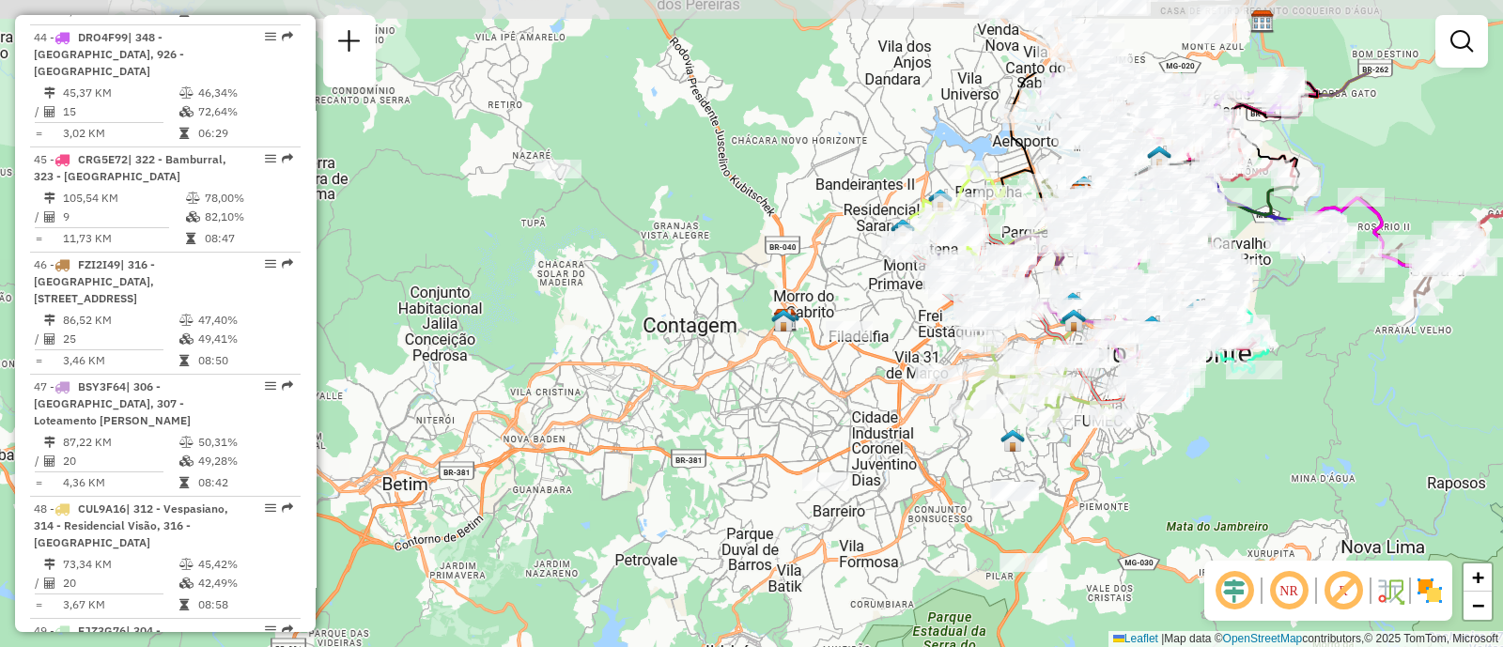
drag, startPoint x: 588, startPoint y: 260, endPoint x: 683, endPoint y: 442, distance: 204.6
click at [683, 442] on div "Janela de atendimento Grade de atendimento Capacidade Transportadoras Veículos …" at bounding box center [751, 323] width 1503 height 647
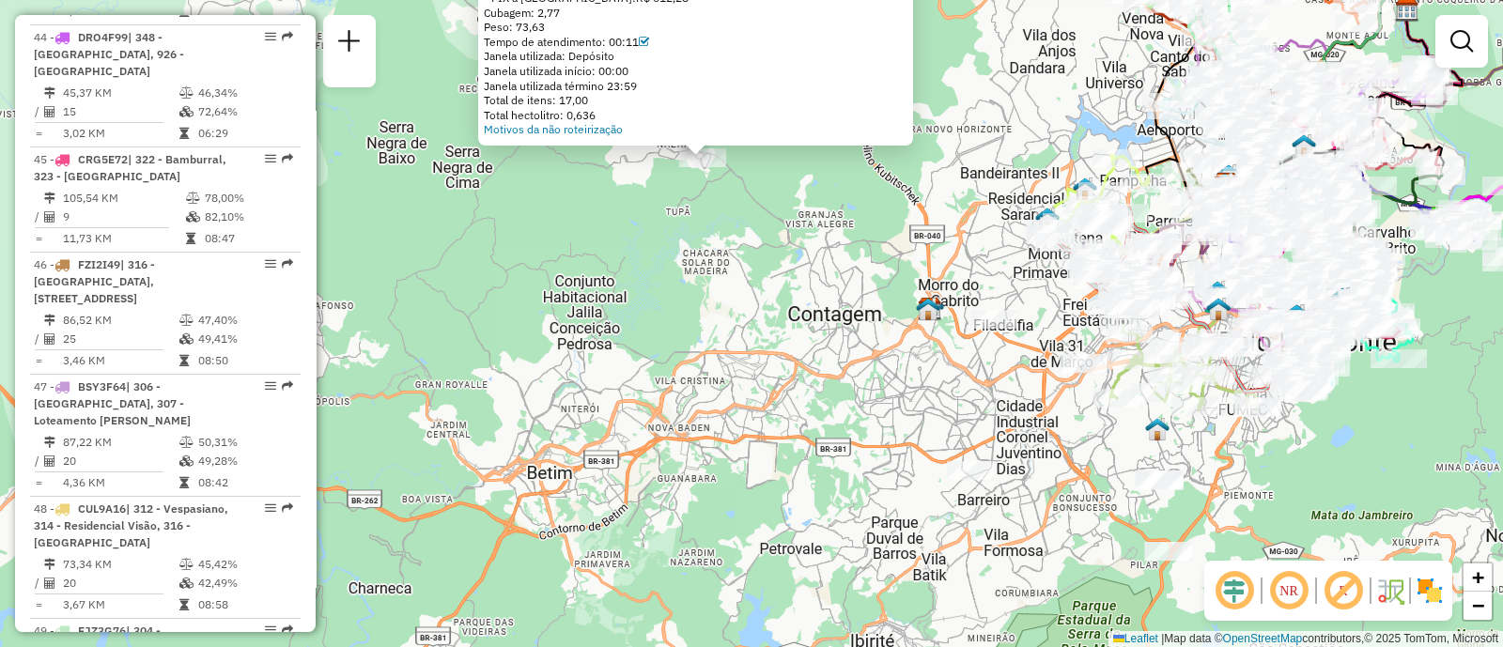
drag, startPoint x: 927, startPoint y: 434, endPoint x: 900, endPoint y: 276, distance: 160.2
click at [880, 267] on div "Atividade não roteirizada 09506857 - EMERSON DOS SANTOS SILVA Pedidos: 02253544…" at bounding box center [751, 323] width 1503 height 647
click at [930, 398] on div "Atividade não roteirizada 09506857 - EMERSON DOS SANTOS SILVA Pedidos: 02253544…" at bounding box center [751, 323] width 1503 height 647
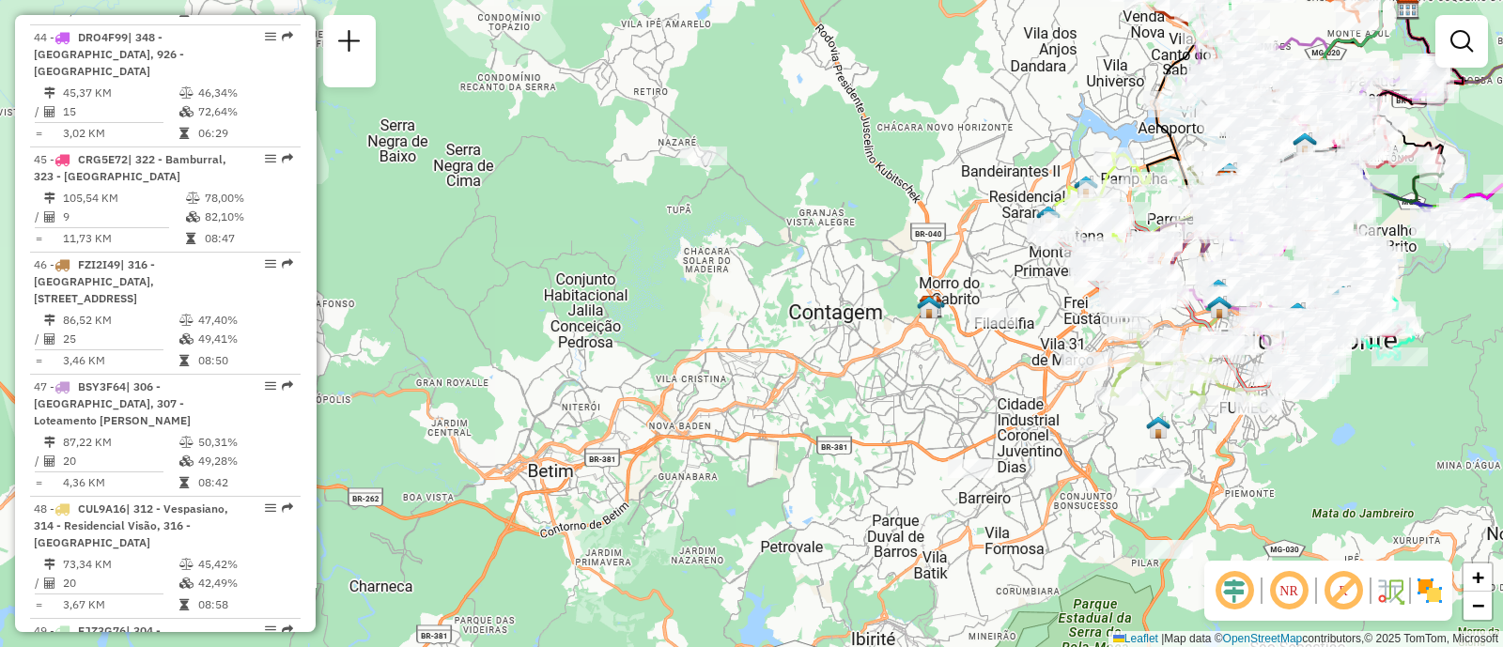
click at [992, 327] on div at bounding box center [994, 317] width 47 height 19
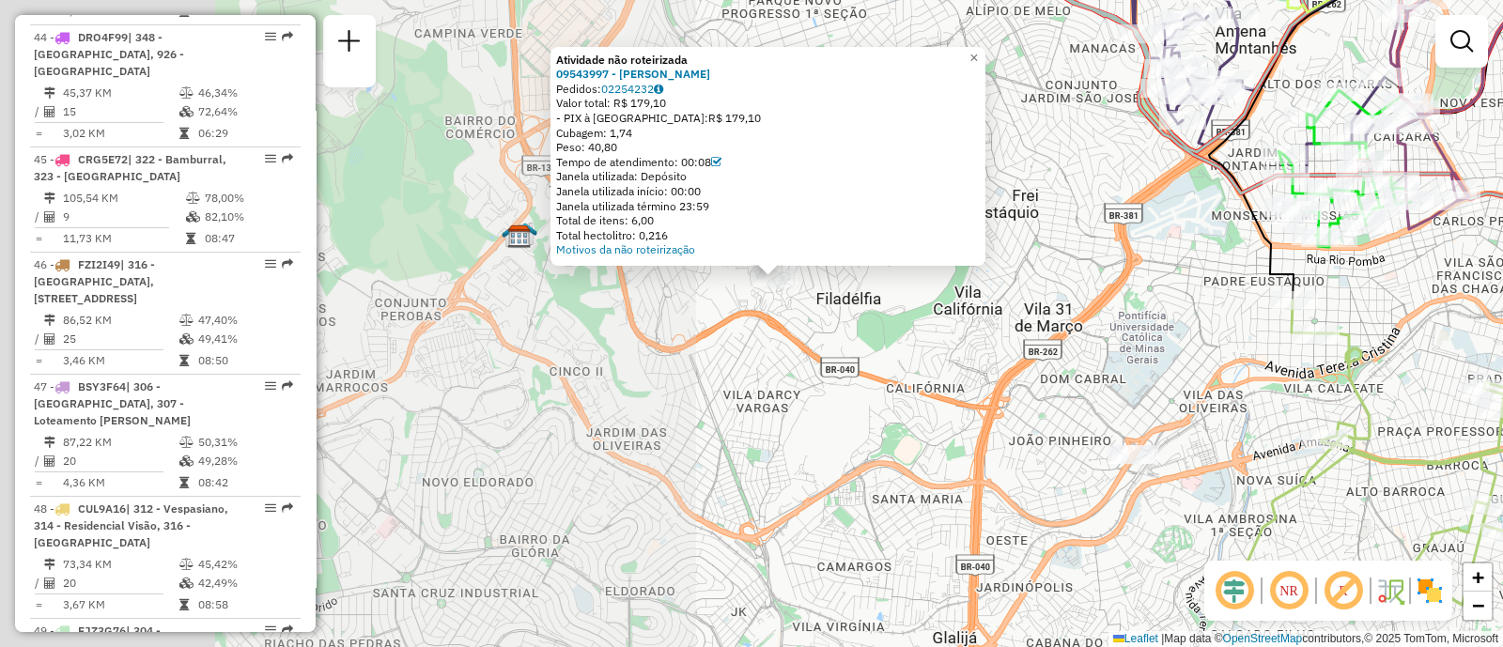
drag, startPoint x: 838, startPoint y: 344, endPoint x: 1226, endPoint y: 392, distance: 390.9
click at [1226, 392] on div "Atividade não roteirizada 09543997 - YARA NERY Pedidos: 02254232 Valor total: R…" at bounding box center [751, 323] width 1503 height 647
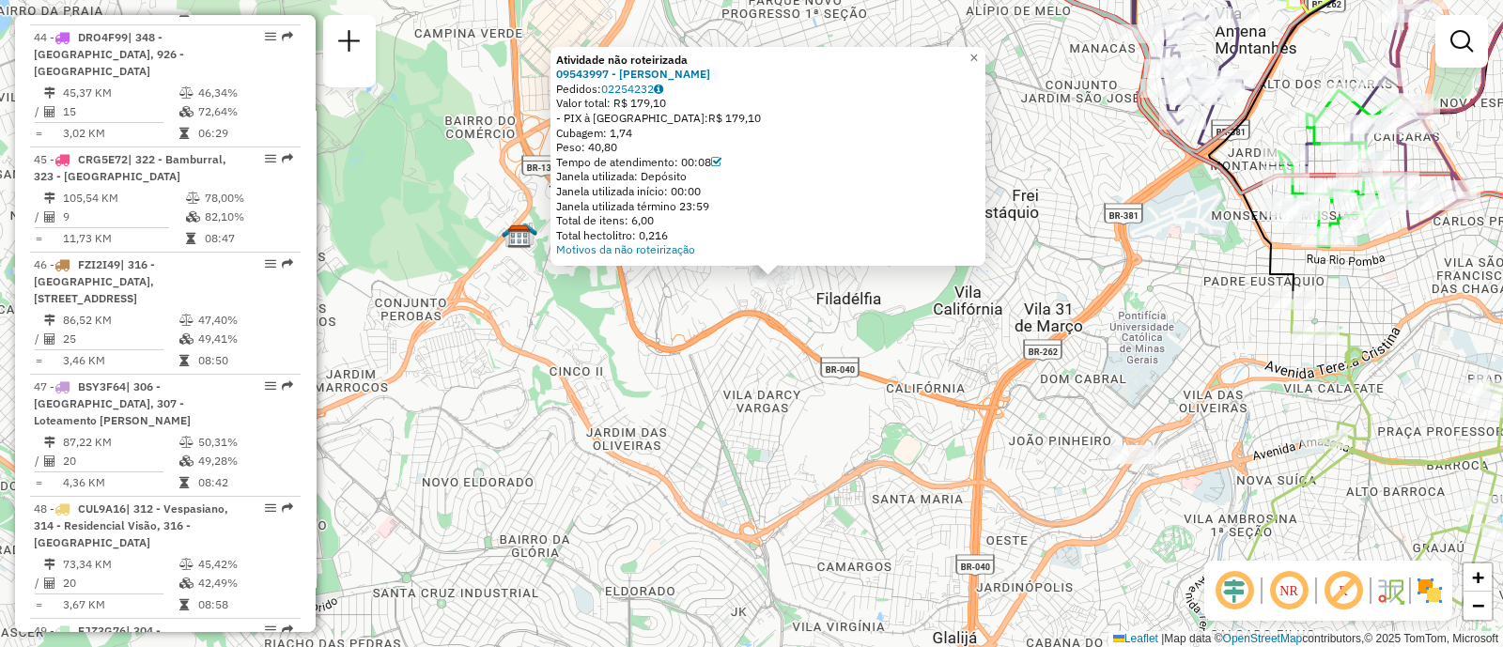
click at [886, 407] on div "Atividade não roteirizada 09543997 - YARA NERY Pedidos: 02254232 Valor total: R…" at bounding box center [751, 323] width 1503 height 647
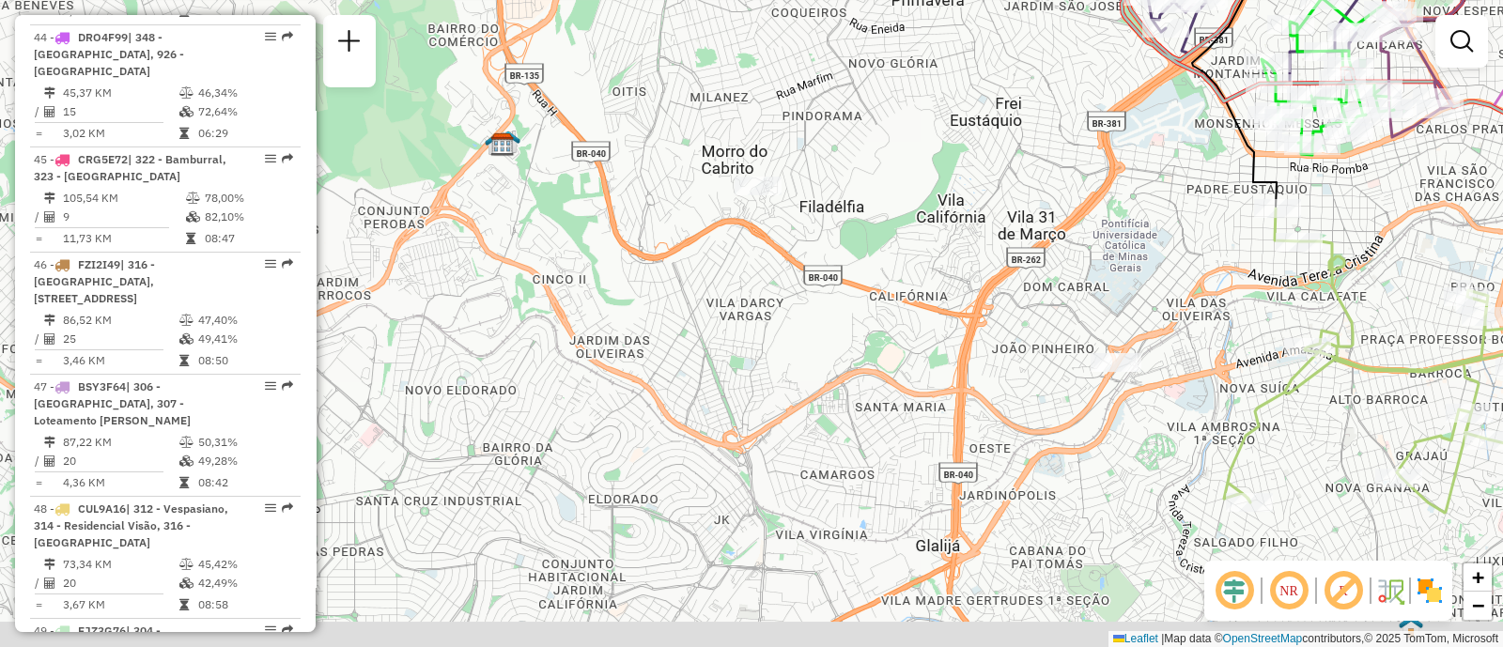
drag, startPoint x: 967, startPoint y: 432, endPoint x: 911, endPoint y: 42, distance: 393.8
click at [916, 187] on div "Janela de atendimento Grade de atendimento Capacidade Transportadoras Veículos …" at bounding box center [751, 323] width 1503 height 647
click at [911, 96] on div "Janela de atendimento Grade de atendimento Capacidade Transportadoras Veículos …" at bounding box center [751, 323] width 1503 height 647
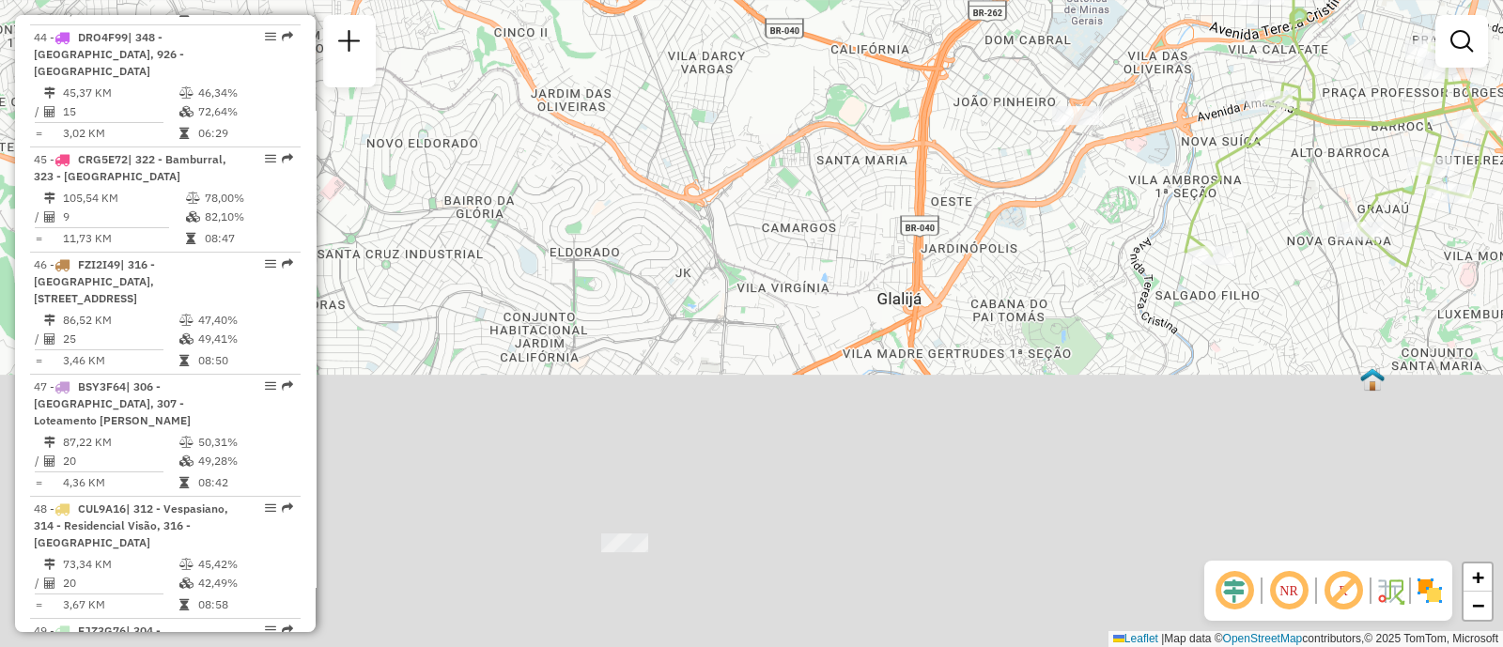
click at [908, 35] on div "Janela de atendimento Grade de atendimento Capacidade Transportadoras Veículos …" at bounding box center [751, 323] width 1503 height 647
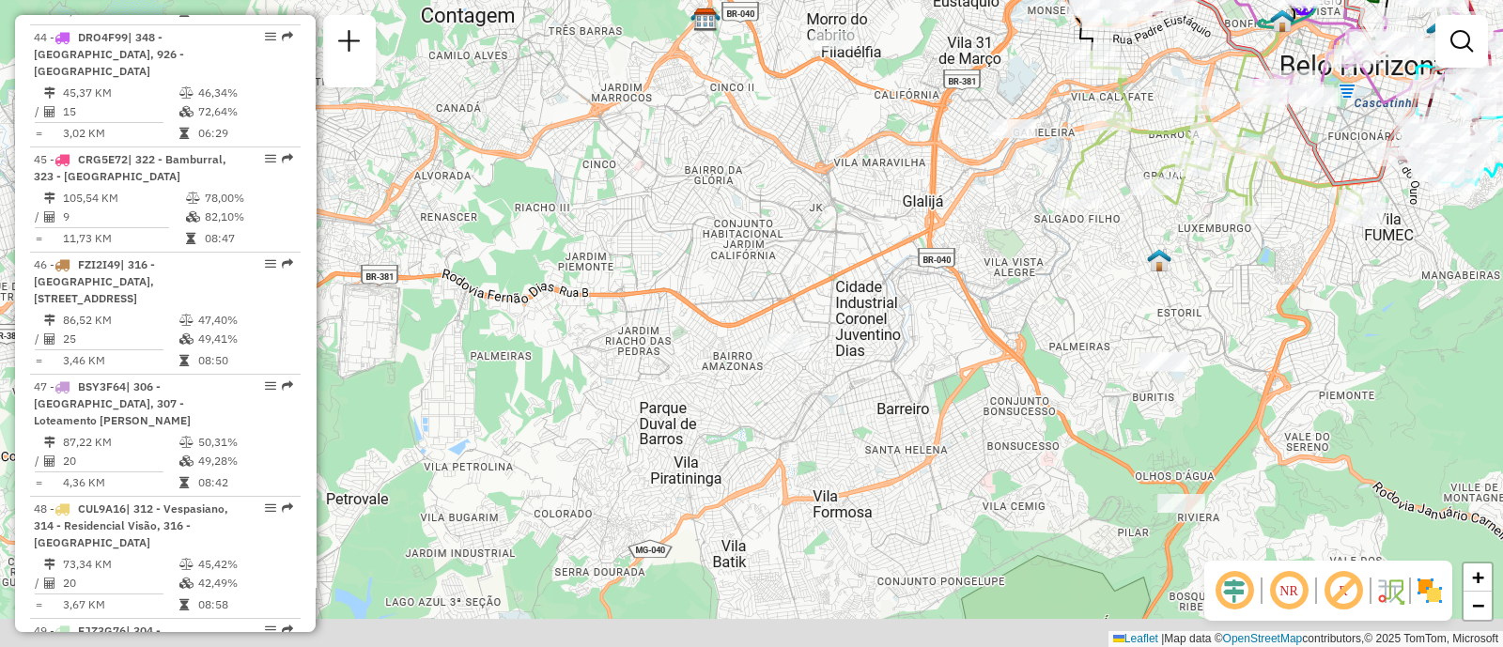
click at [879, 372] on div "Janela de atendimento Grade de atendimento Capacidade Transportadoras Veículos …" at bounding box center [751, 323] width 1503 height 647
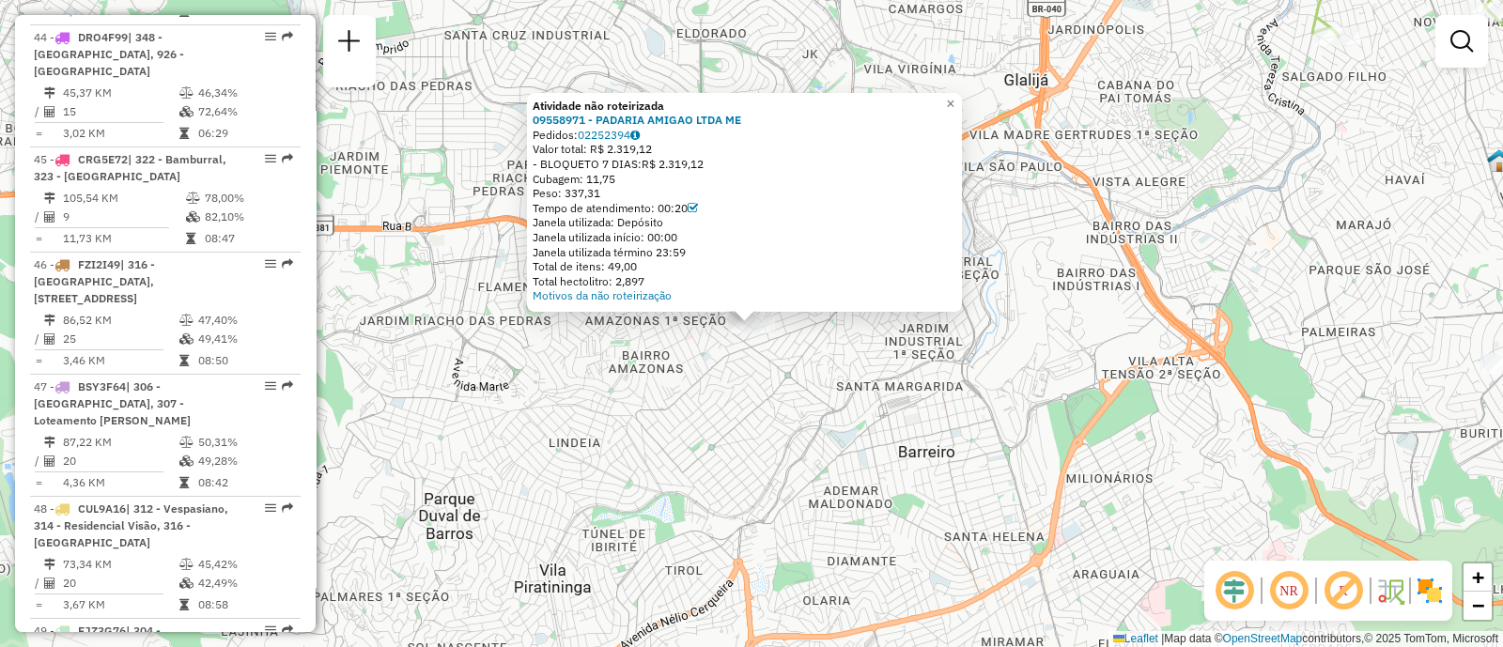
click at [931, 438] on div "Atividade não roteirizada 09558971 - PADARIA AMIGAO LTDA ME Pedidos: 02252394 V…" at bounding box center [751, 323] width 1503 height 647
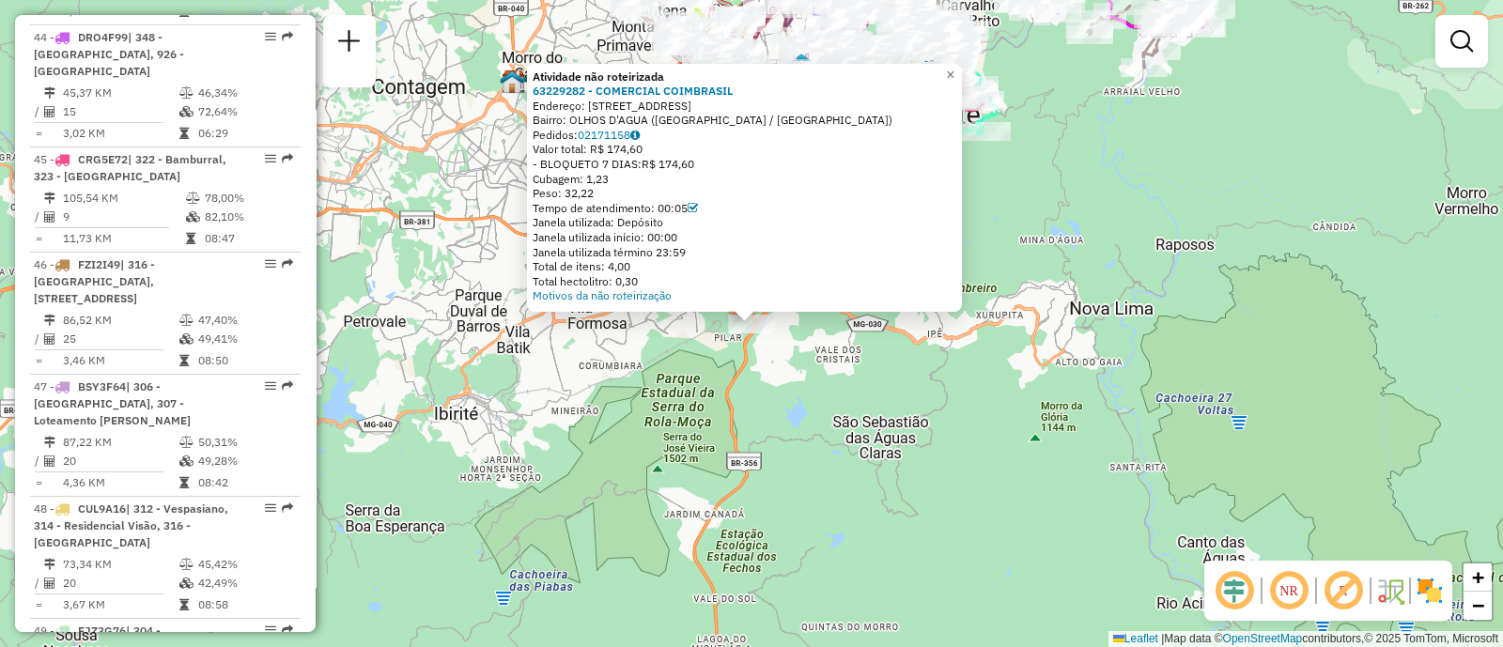
click at [693, 540] on div "Atividade não roteirizada 63229282 - COMERCIAL COIMBRASIL Endereço: R SETE 121 …" at bounding box center [751, 323] width 1503 height 647
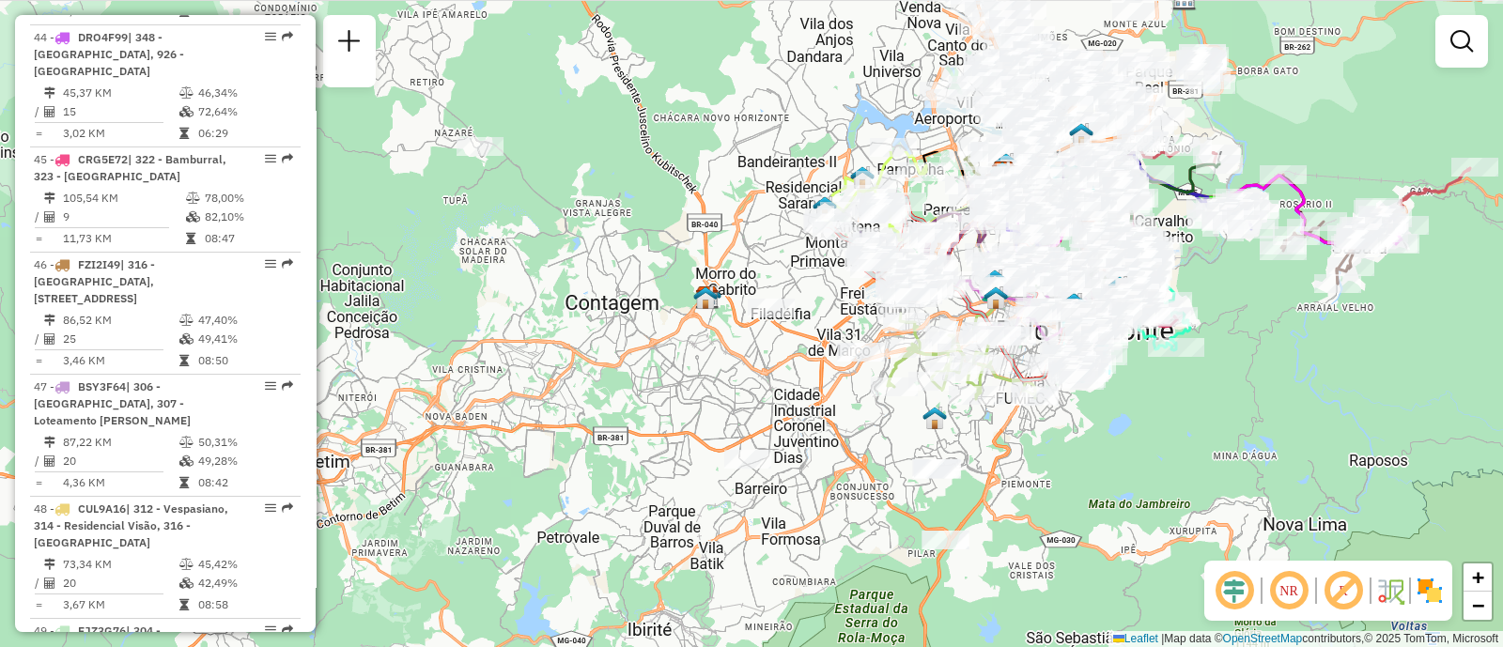
drag, startPoint x: 607, startPoint y: 361, endPoint x: 820, endPoint y: 595, distance: 316.5
click at [820, 595] on div "Janela de atendimento Grade de atendimento Capacidade Transportadoras Veículos …" at bounding box center [751, 323] width 1503 height 647
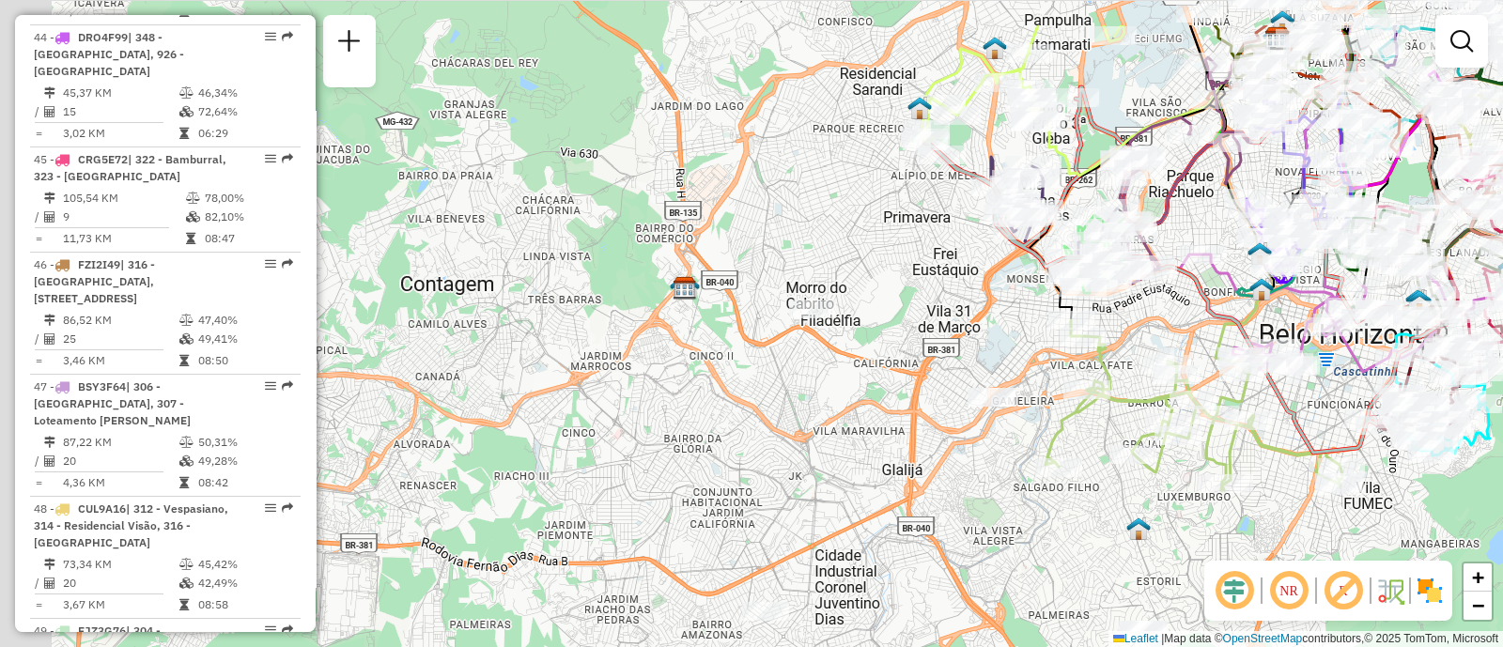
drag, startPoint x: 697, startPoint y: 259, endPoint x: 813, endPoint y: 357, distance: 151.3
click at [813, 357] on div "Janela de atendimento Grade de atendimento Capacidade Transportadoras Veículos …" at bounding box center [751, 323] width 1503 height 647
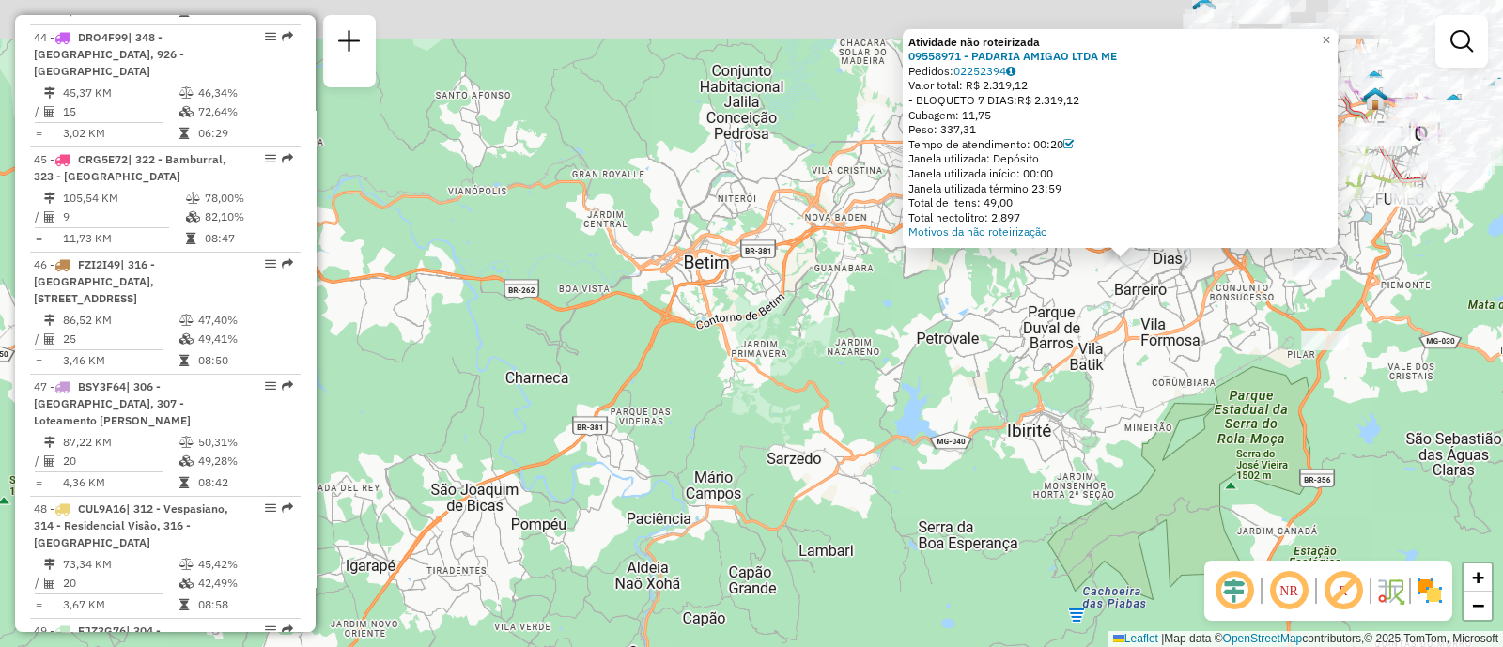
drag, startPoint x: 1220, startPoint y: 265, endPoint x: 1103, endPoint y: 420, distance: 194.5
click at [1098, 426] on div "Atividade não roteirizada 09558971 - PADARIA AMIGAO LTDA ME Pedidos: 02252394 V…" at bounding box center [751, 323] width 1503 height 647
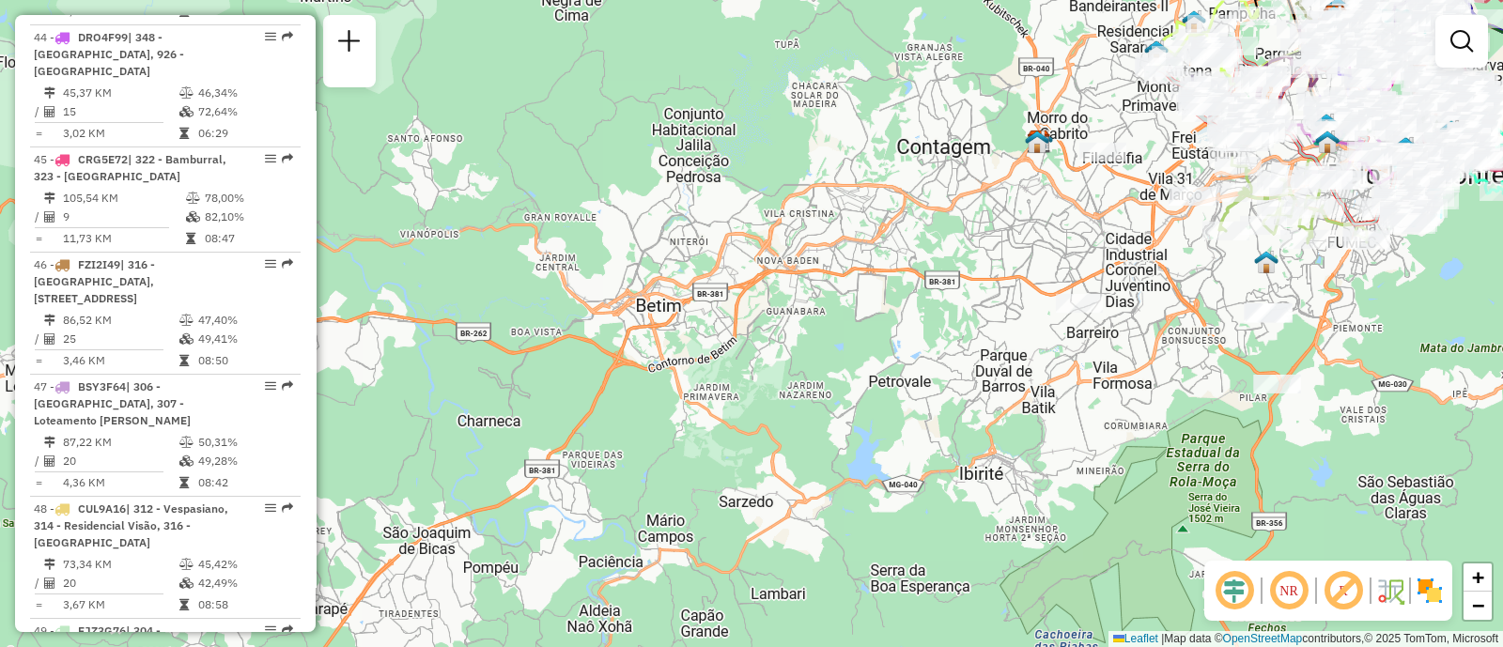
click at [1160, 374] on div "Janela de atendimento Grade de atendimento Capacidade Transportadoras Veículos …" at bounding box center [751, 323] width 1503 height 647
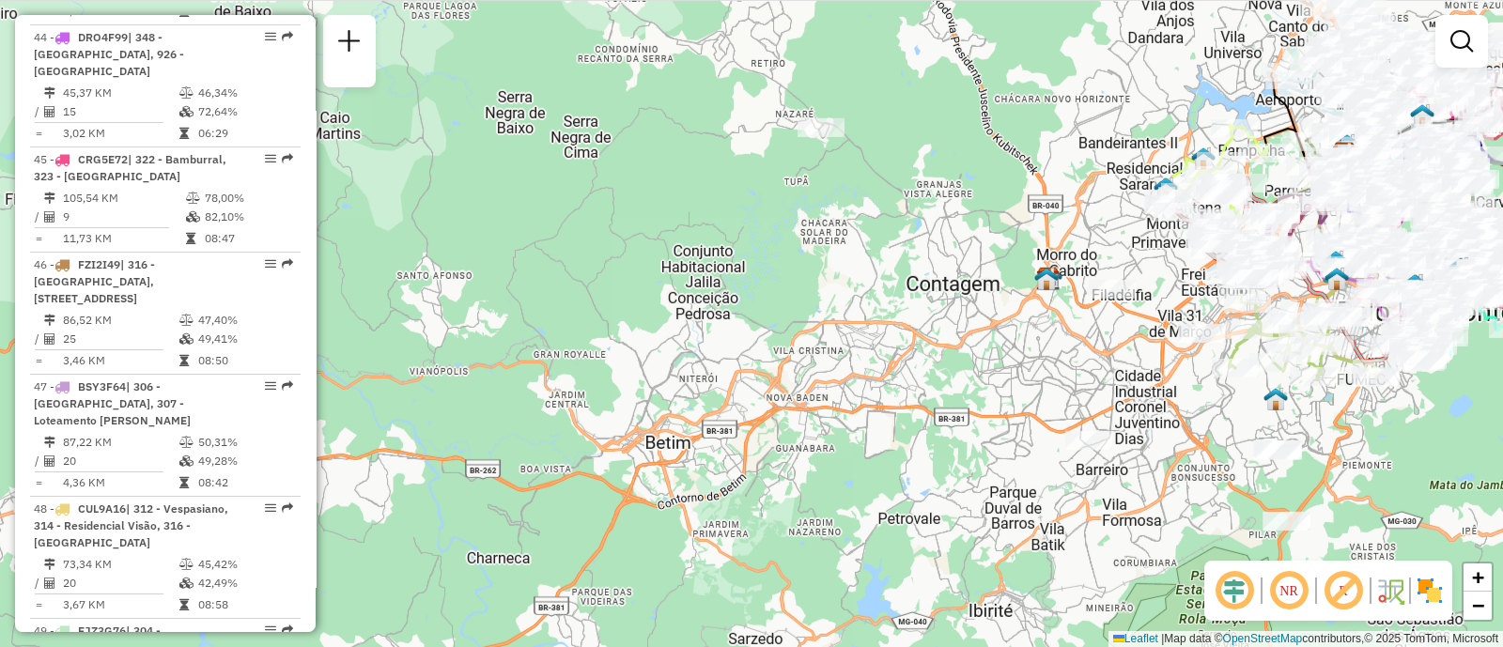
drag, startPoint x: 1146, startPoint y: 367, endPoint x: 1155, endPoint y: 504, distance: 137.5
click at [1155, 504] on div "Janela de atendimento Grade de atendimento Capacidade Transportadoras Veículos …" at bounding box center [751, 323] width 1503 height 647
